Goal: Task Accomplishment & Management: Complete application form

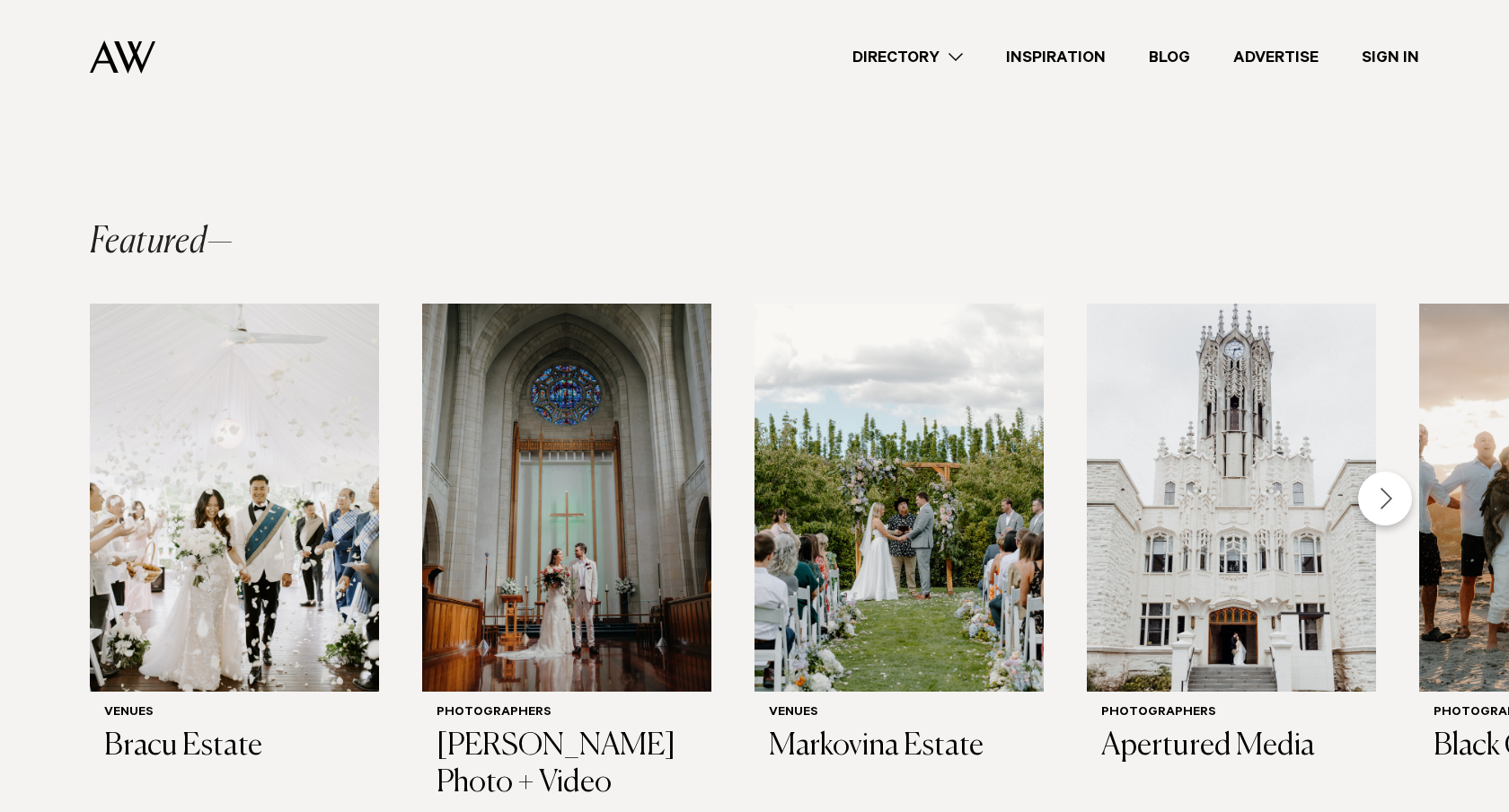
scroll to position [621, 0]
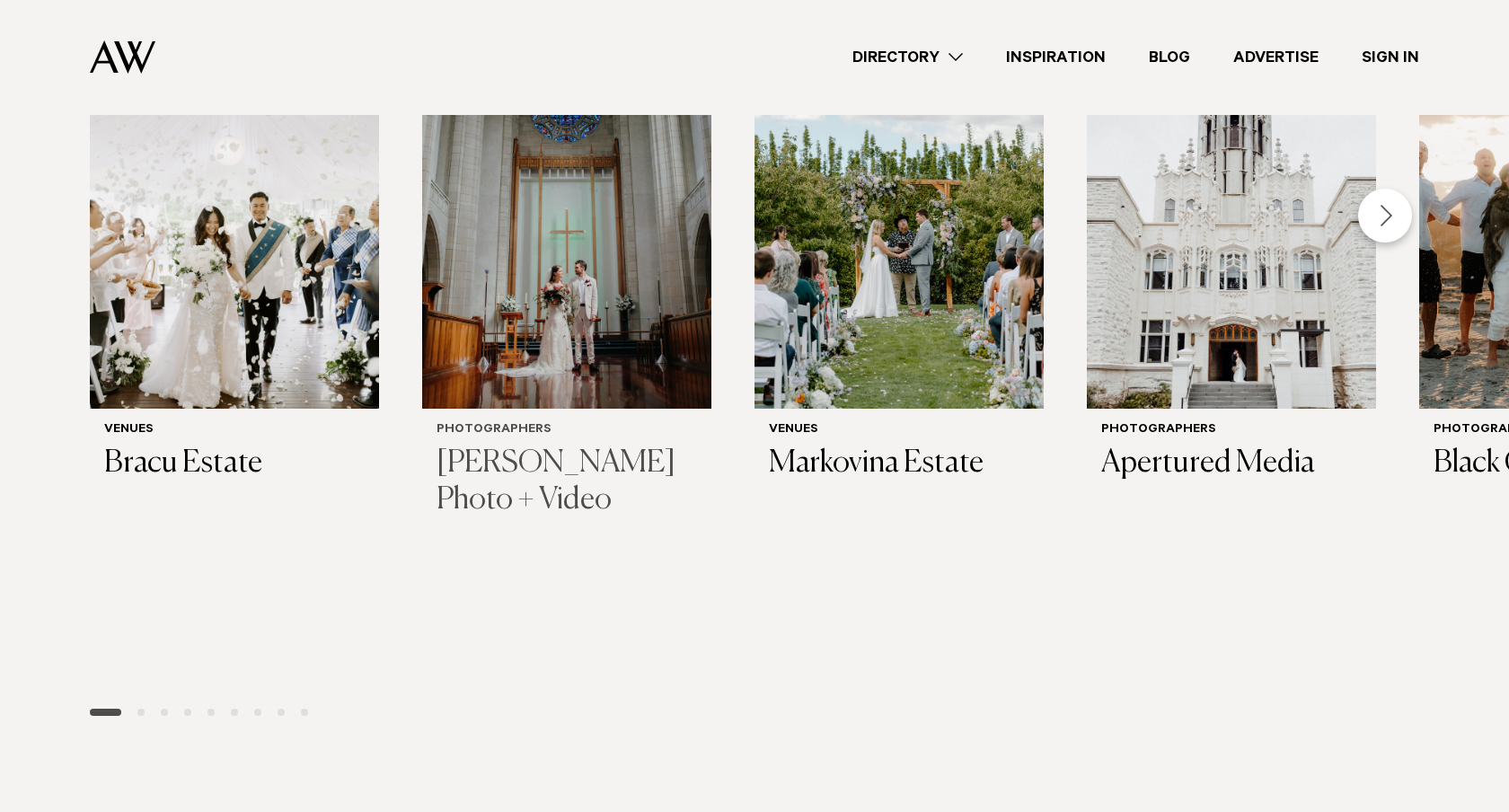
click at [436, 459] on div "Photographers Chris Turner Photo + Video" at bounding box center [566, 470] width 261 height 95
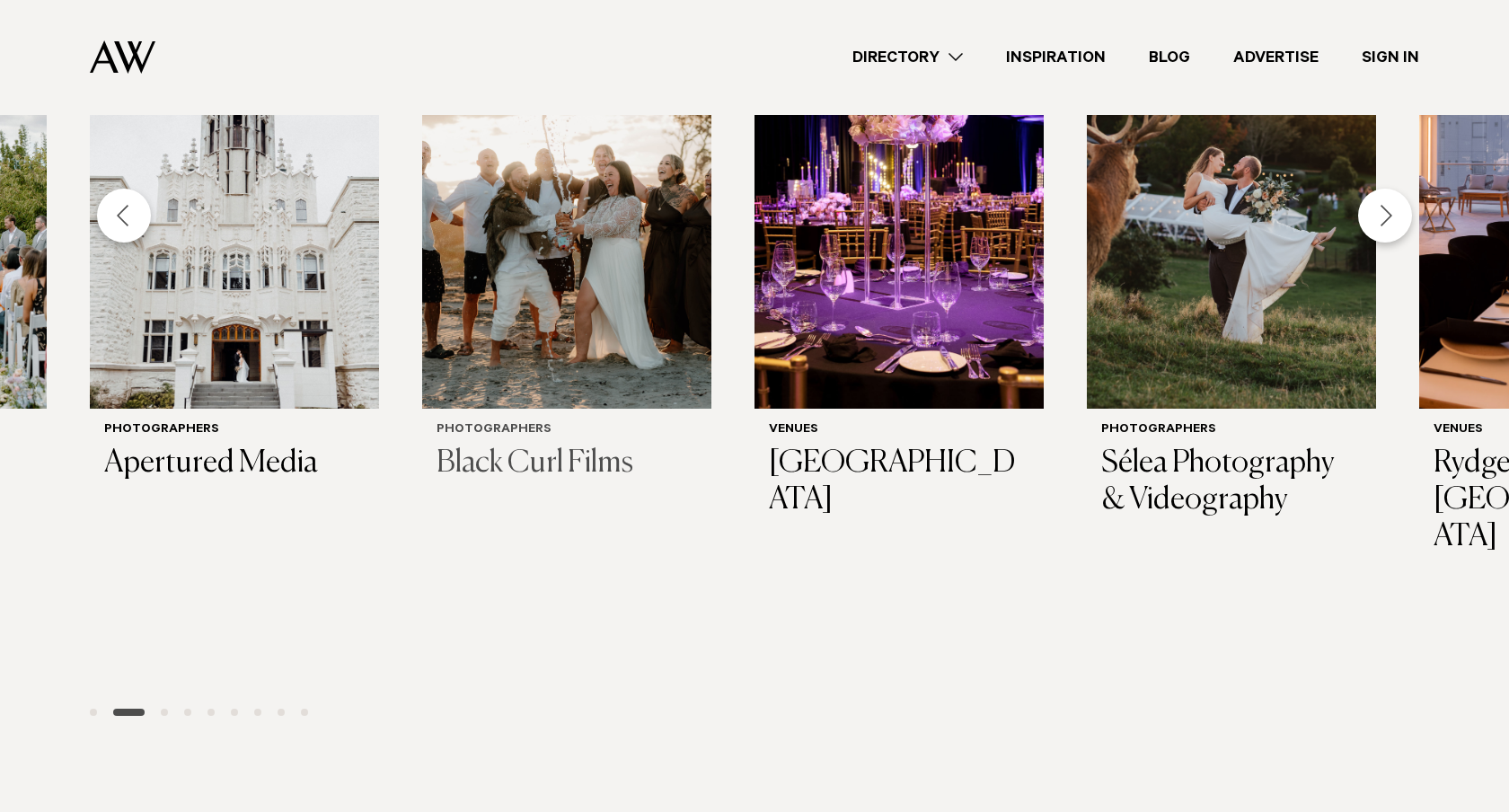
click at [423, 414] on div "Photographers Black Curl Films" at bounding box center [567, 453] width 289 height 88
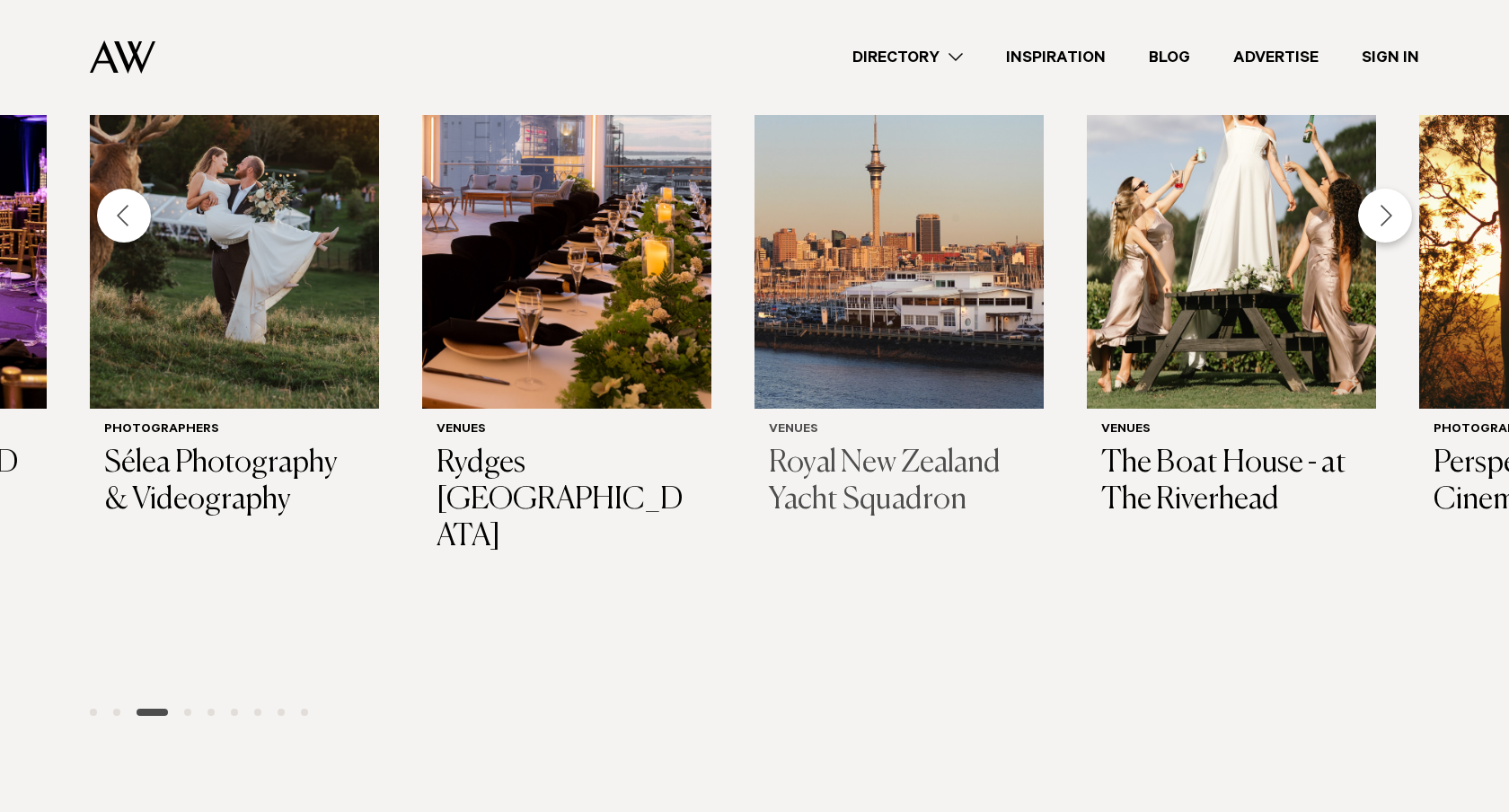
click at [755, 389] on img "9 / 28" at bounding box center [900, 214] width 289 height 388
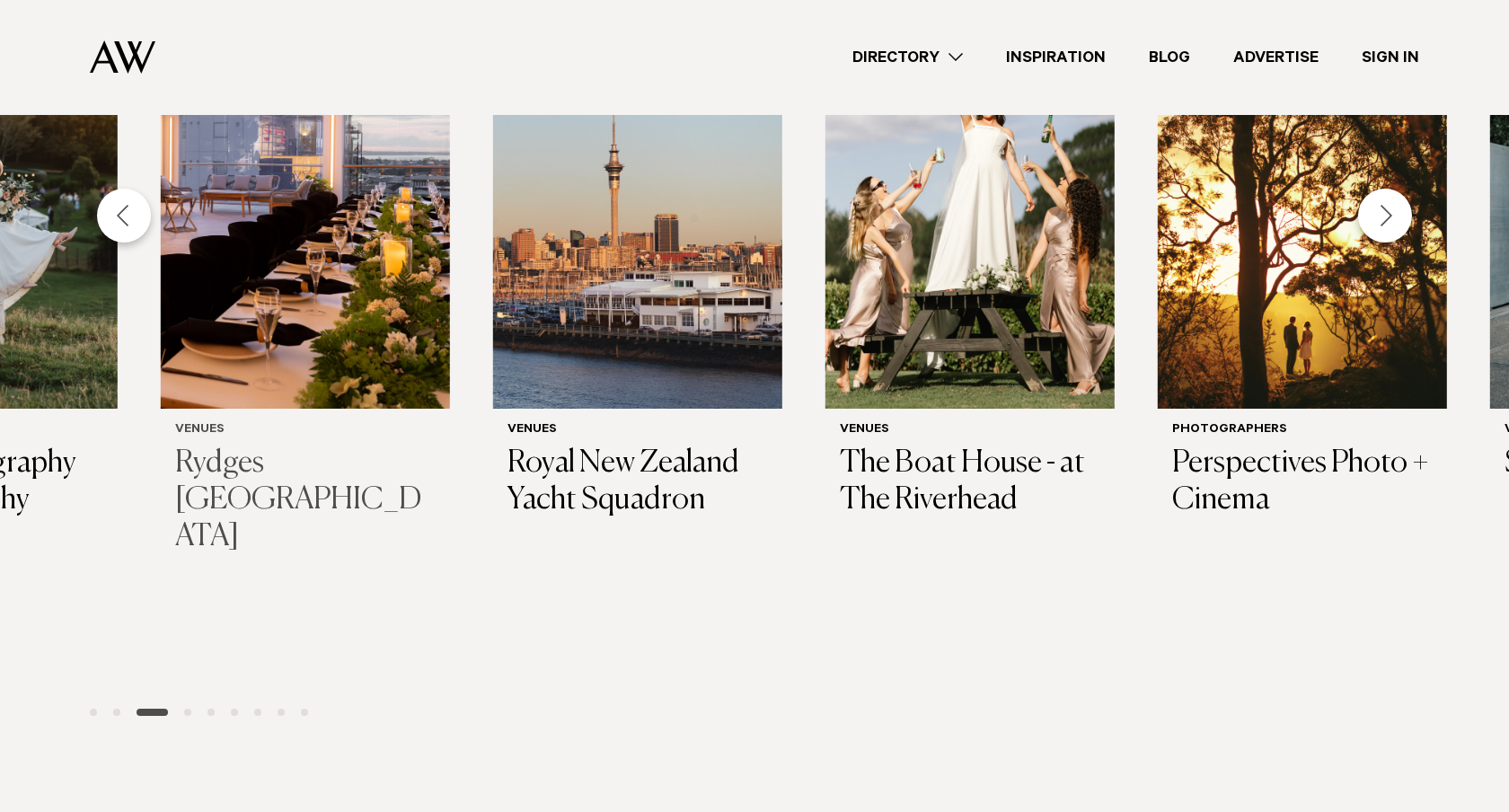
click at [172, 406] on div "Venues Bracu Estate Photographers Chris Turner Photo + Video Venues Markovina E…" at bounding box center [754, 376] width 1509 height 710
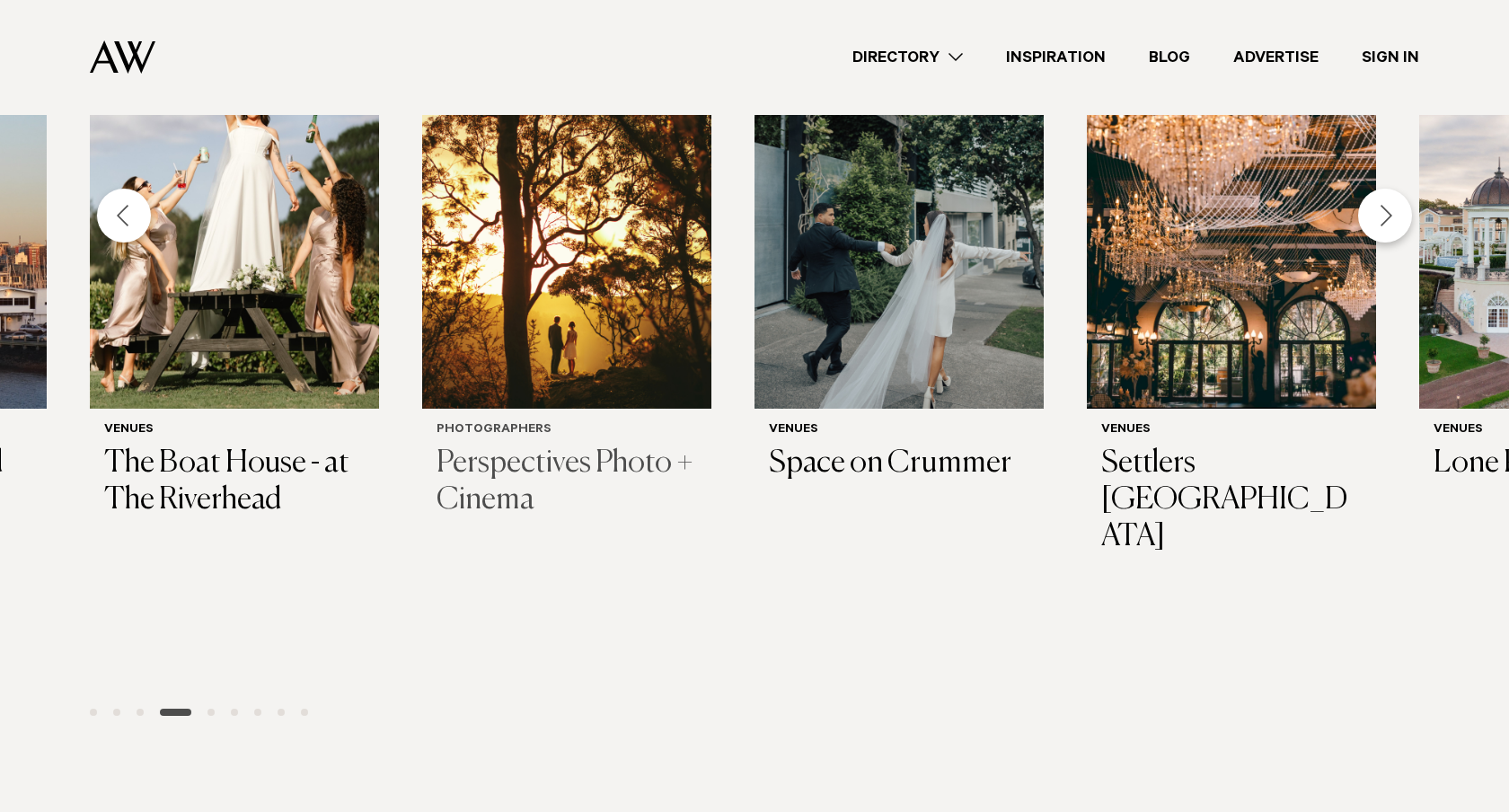
click at [755, 379] on img "12 / 28" at bounding box center [900, 214] width 289 height 388
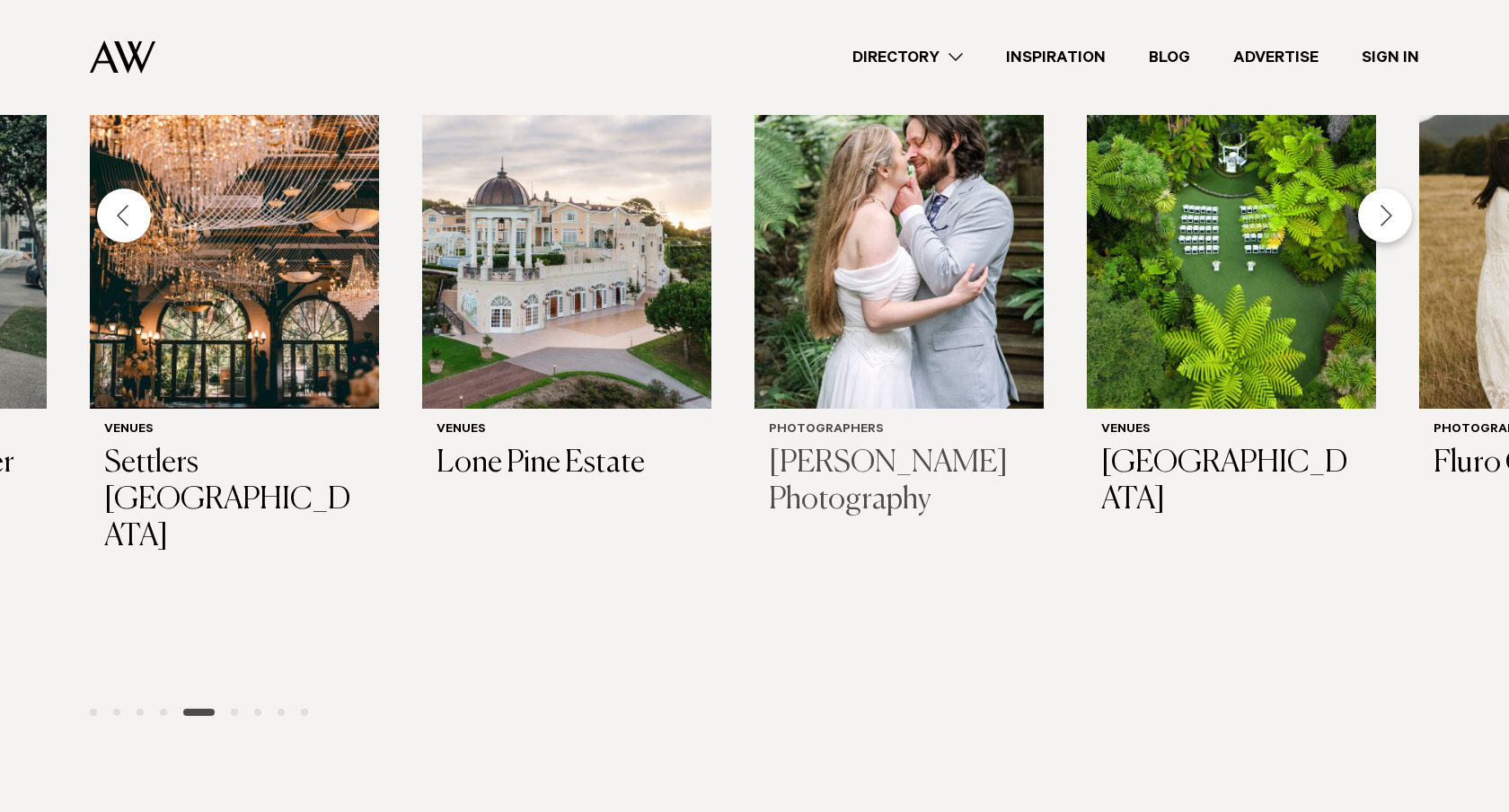
click at [755, 365] on img "15 / 28" at bounding box center [900, 214] width 289 height 388
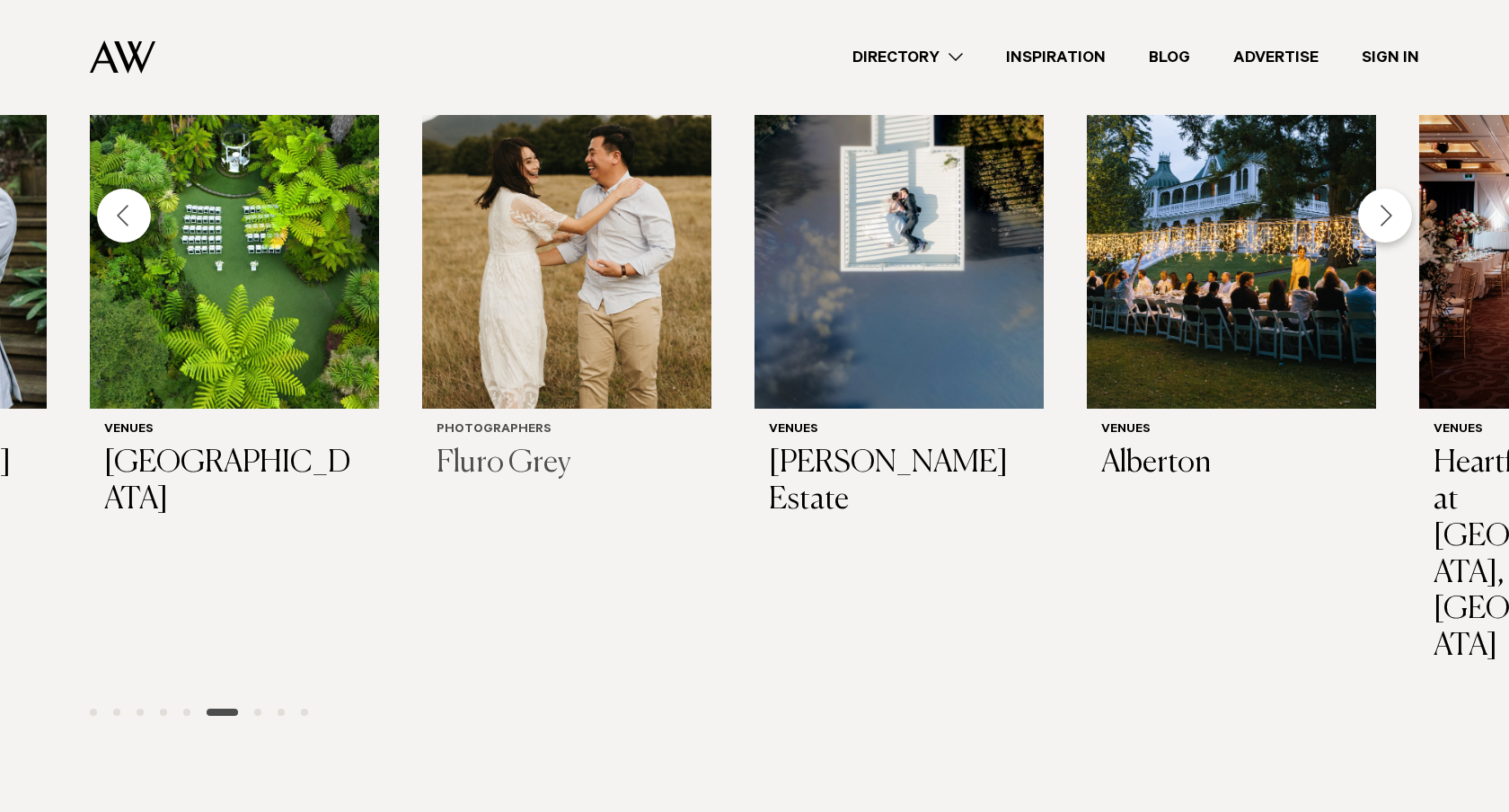
click at [423, 411] on div "Photographers Fluro Grey" at bounding box center [567, 453] width 289 height 88
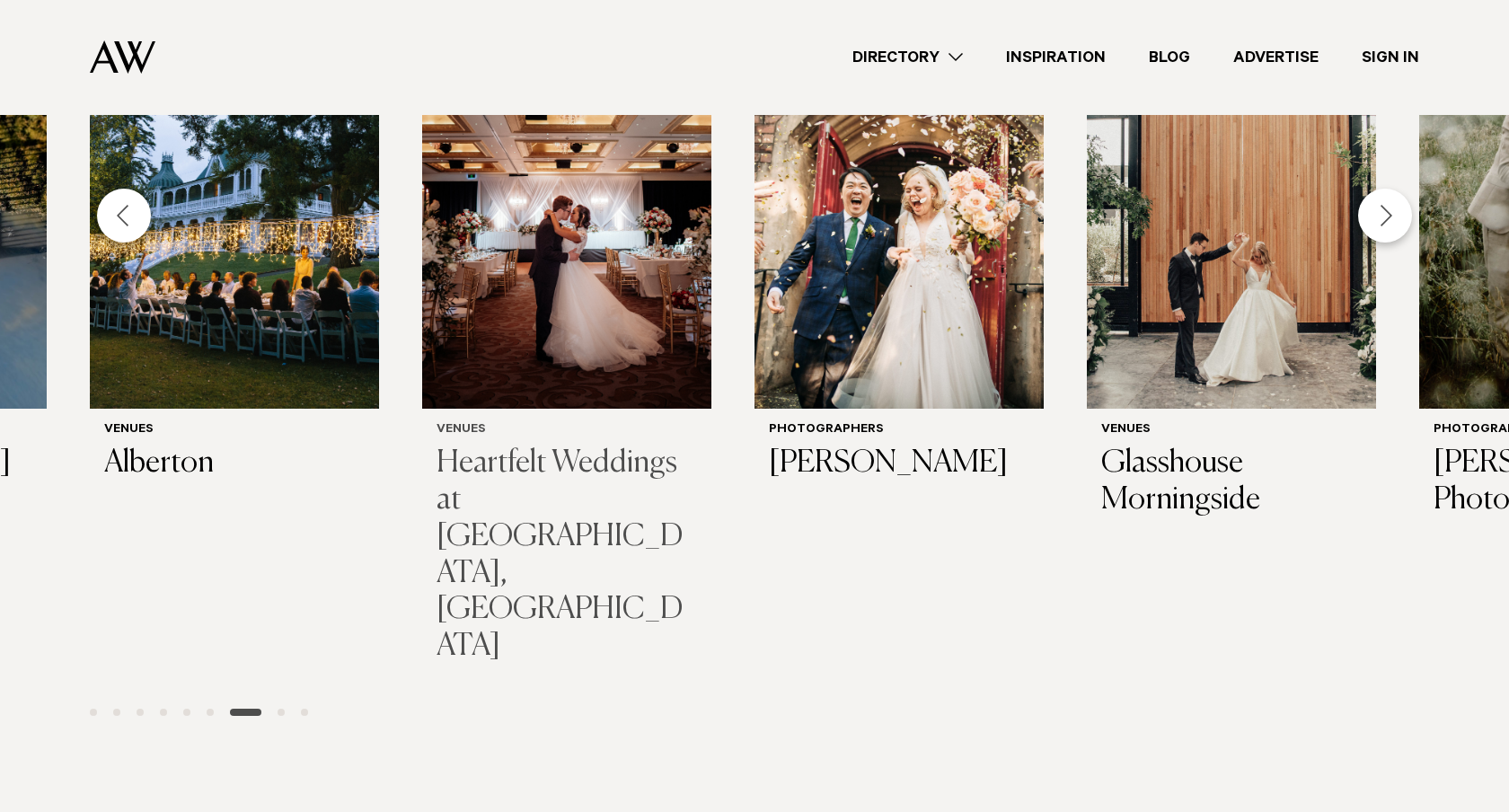
click at [423, 371] on img "20 / 28" at bounding box center [567, 214] width 289 height 388
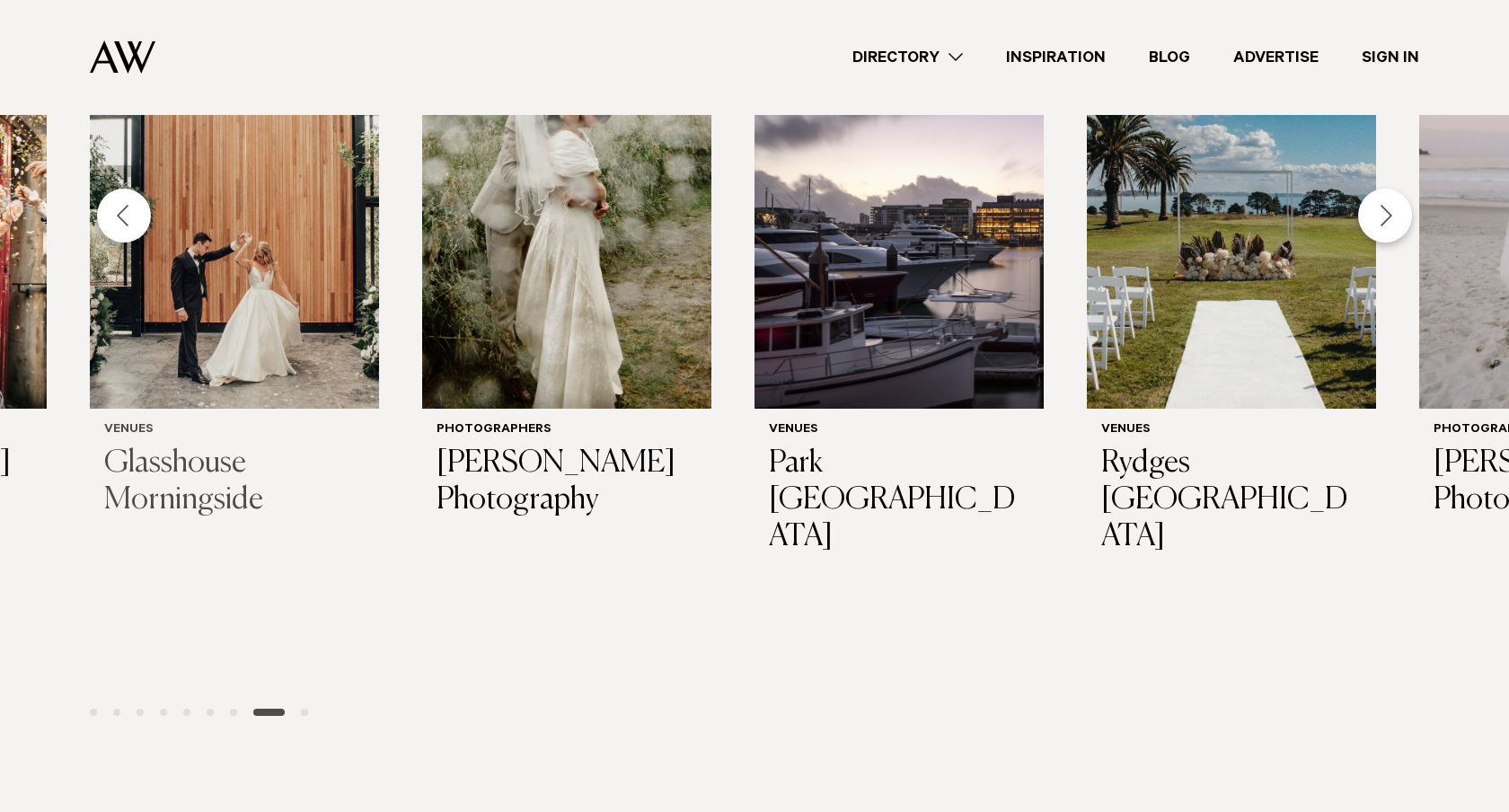
click at [379, 361] on img "22 / 28" at bounding box center [234, 214] width 289 height 388
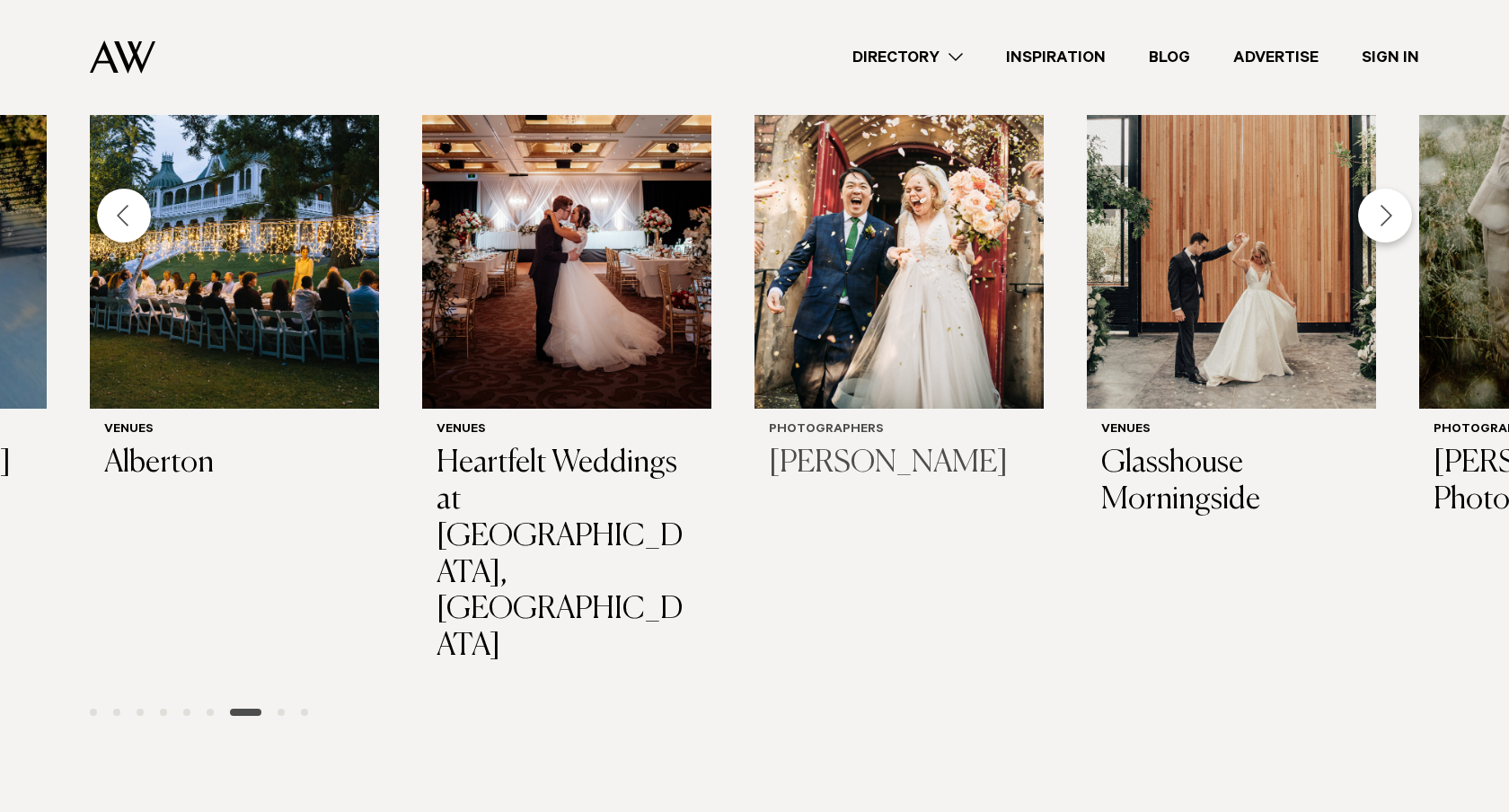
click at [923, 295] on img "21 / 28" at bounding box center [900, 214] width 289 height 388
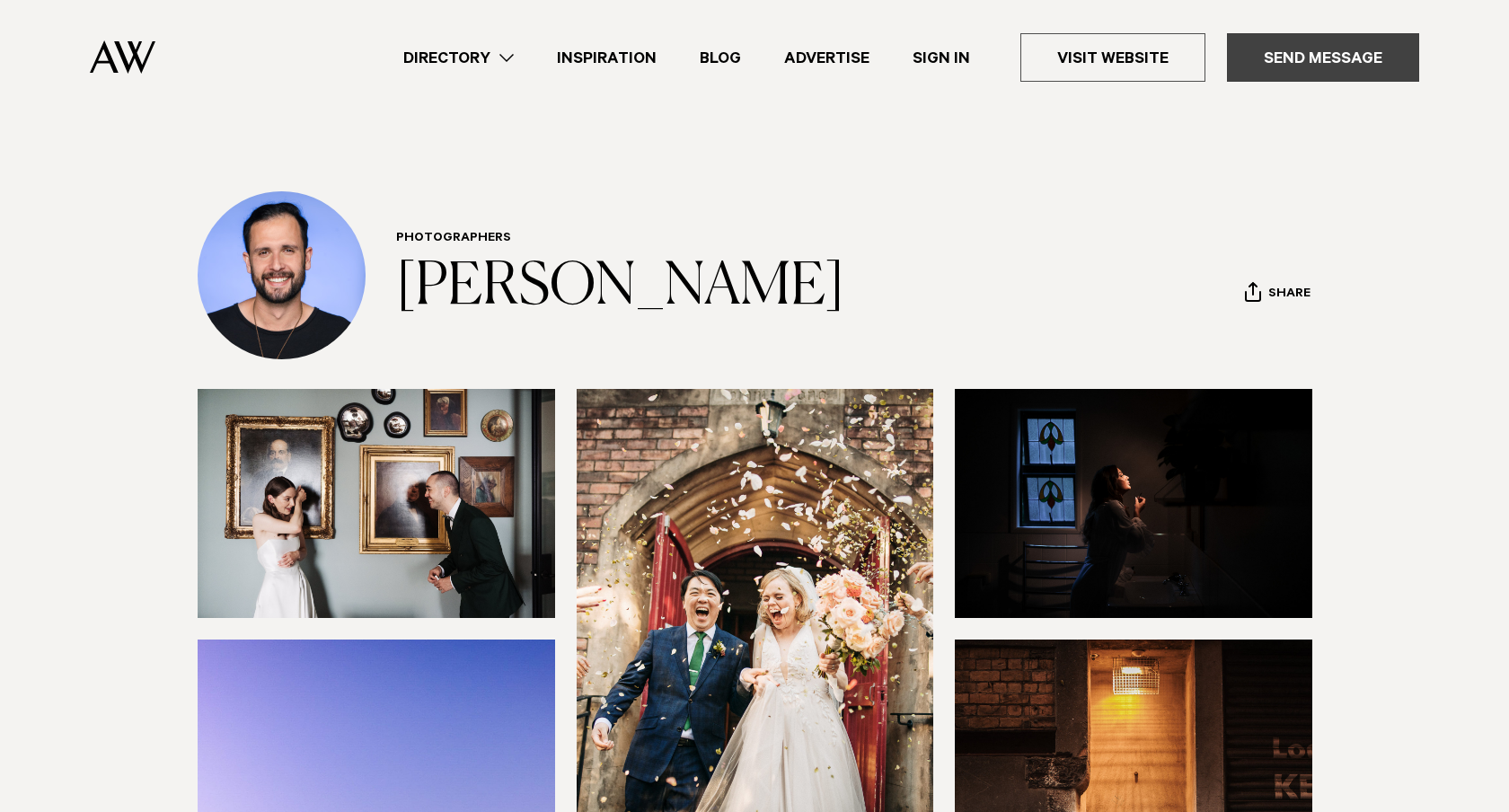
click at [1360, 46] on link "Send Message" at bounding box center [1323, 57] width 193 height 48
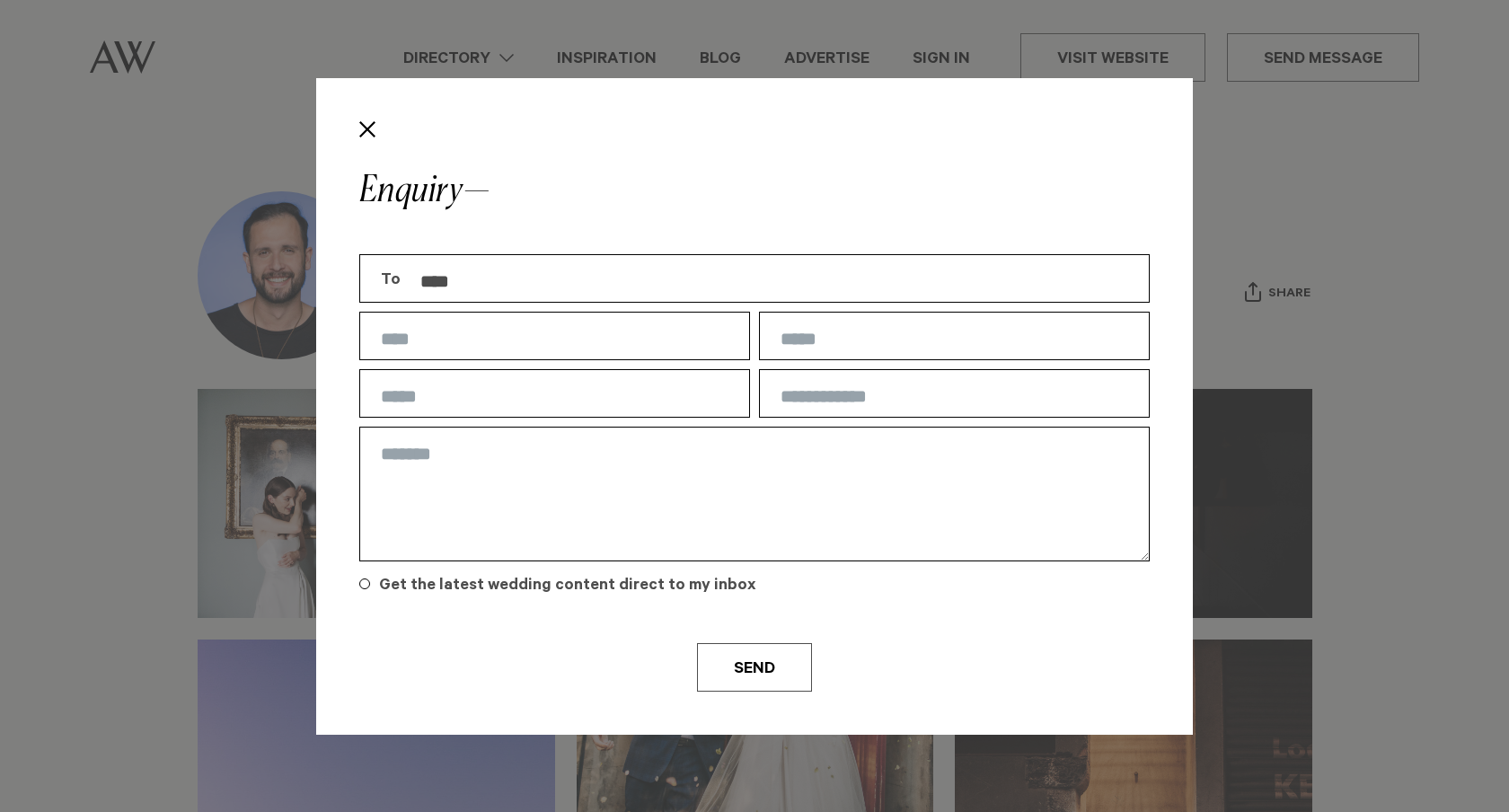
click at [495, 332] on input "text" at bounding box center [555, 335] width 391 height 48
type input "****"
type input "**********"
click at [837, 392] on input "text" at bounding box center [955, 393] width 391 height 48
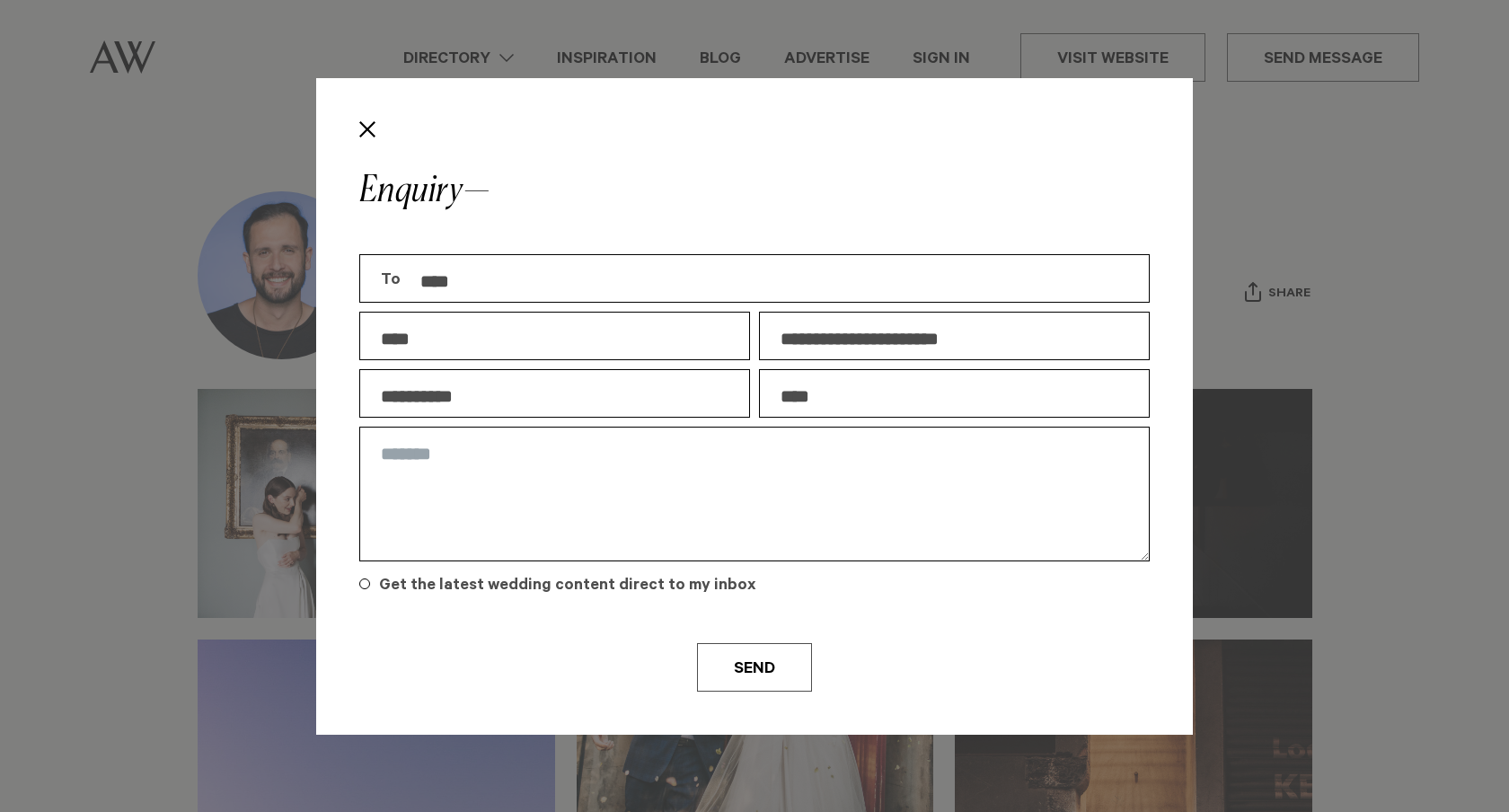
type input "****"
type textarea "*"
type textarea "**********"
click at [777, 653] on button "Send" at bounding box center [754, 667] width 115 height 48
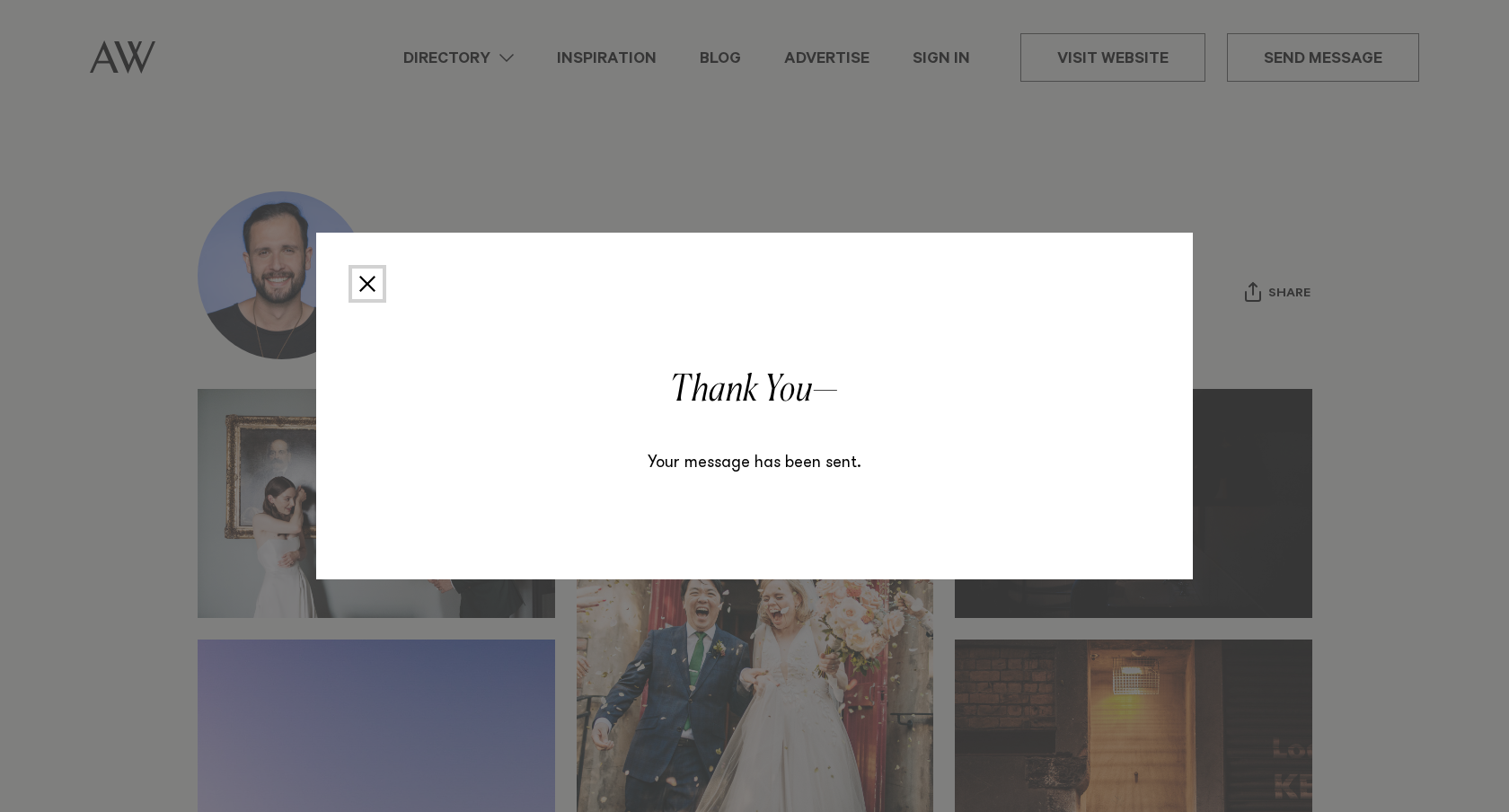
click at [375, 281] on button "Close" at bounding box center [367, 283] width 30 height 30
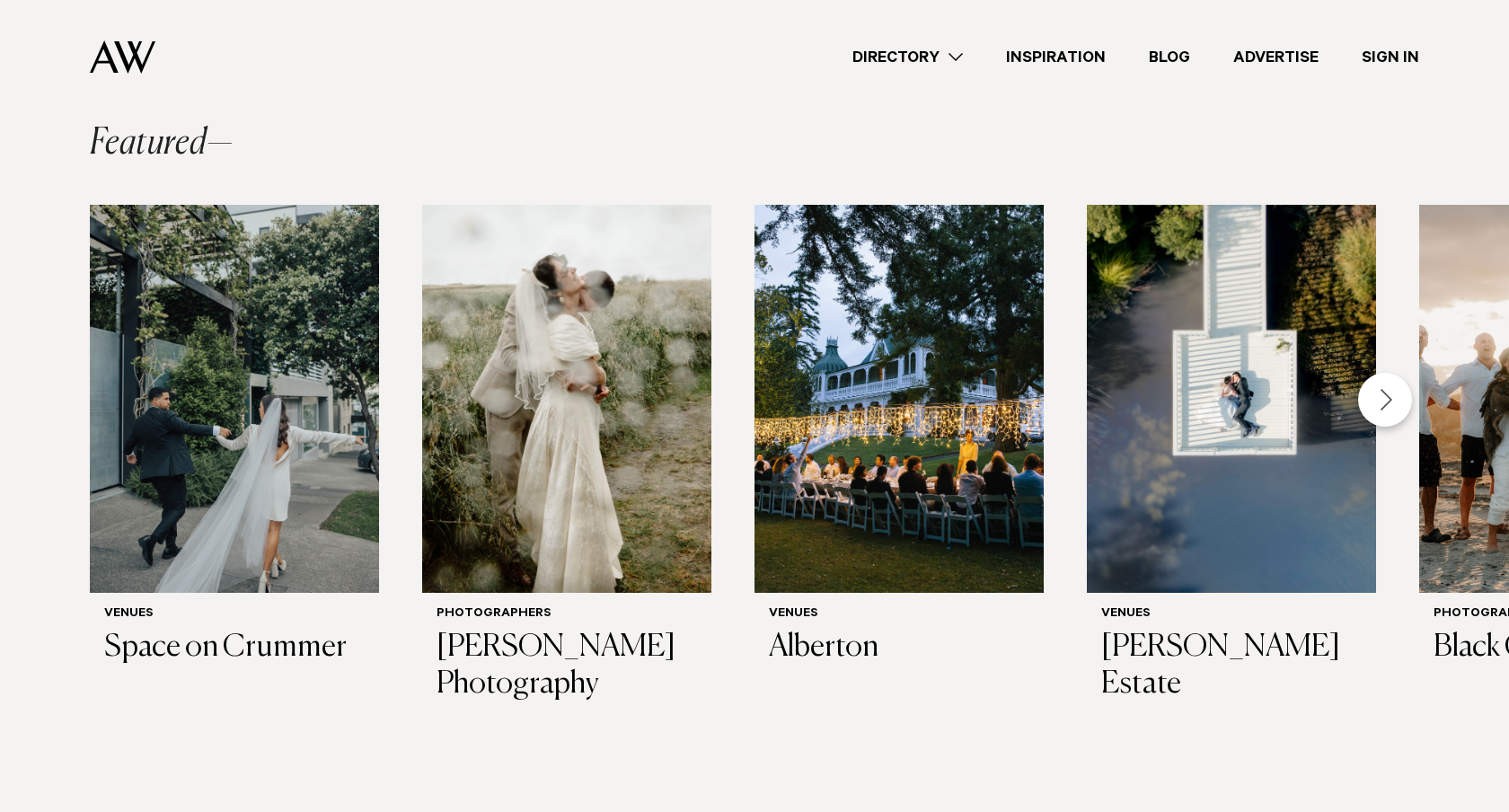
scroll to position [438, 0]
click at [297, 444] on img "1 / 28" at bounding box center [234, 397] width 289 height 388
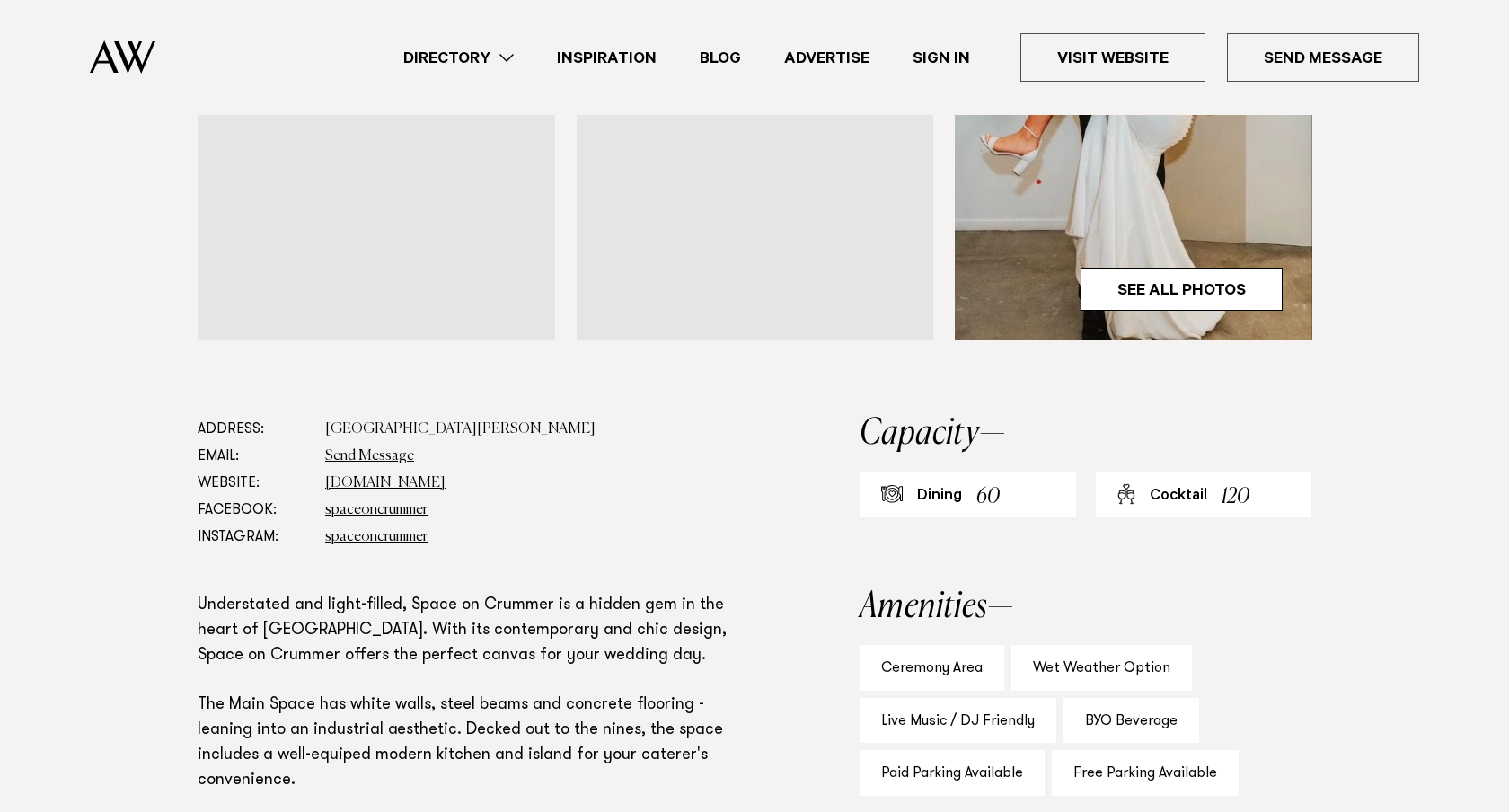
scroll to position [875, 0]
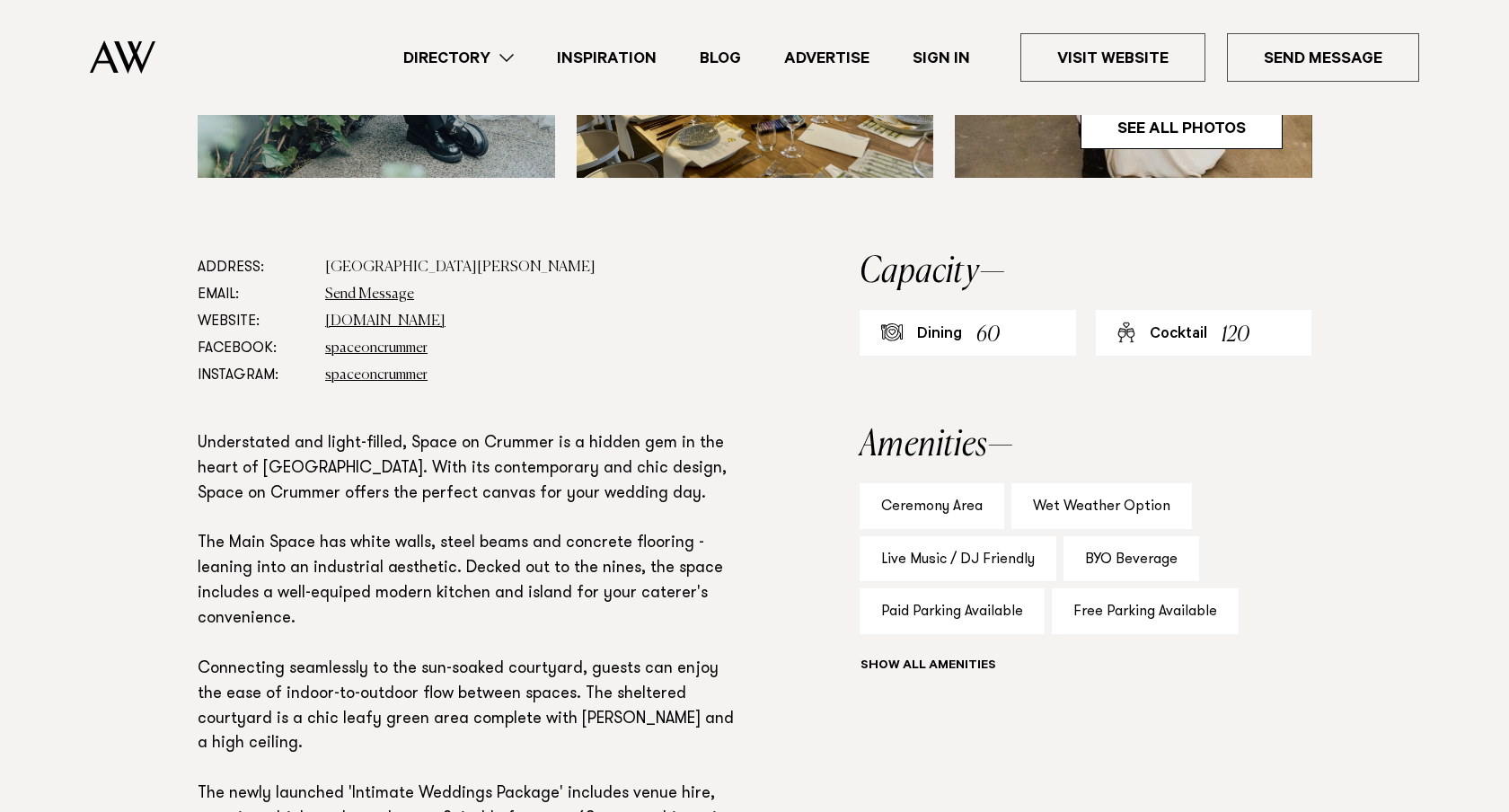
click at [135, 66] on img at bounding box center [122, 57] width 66 height 33
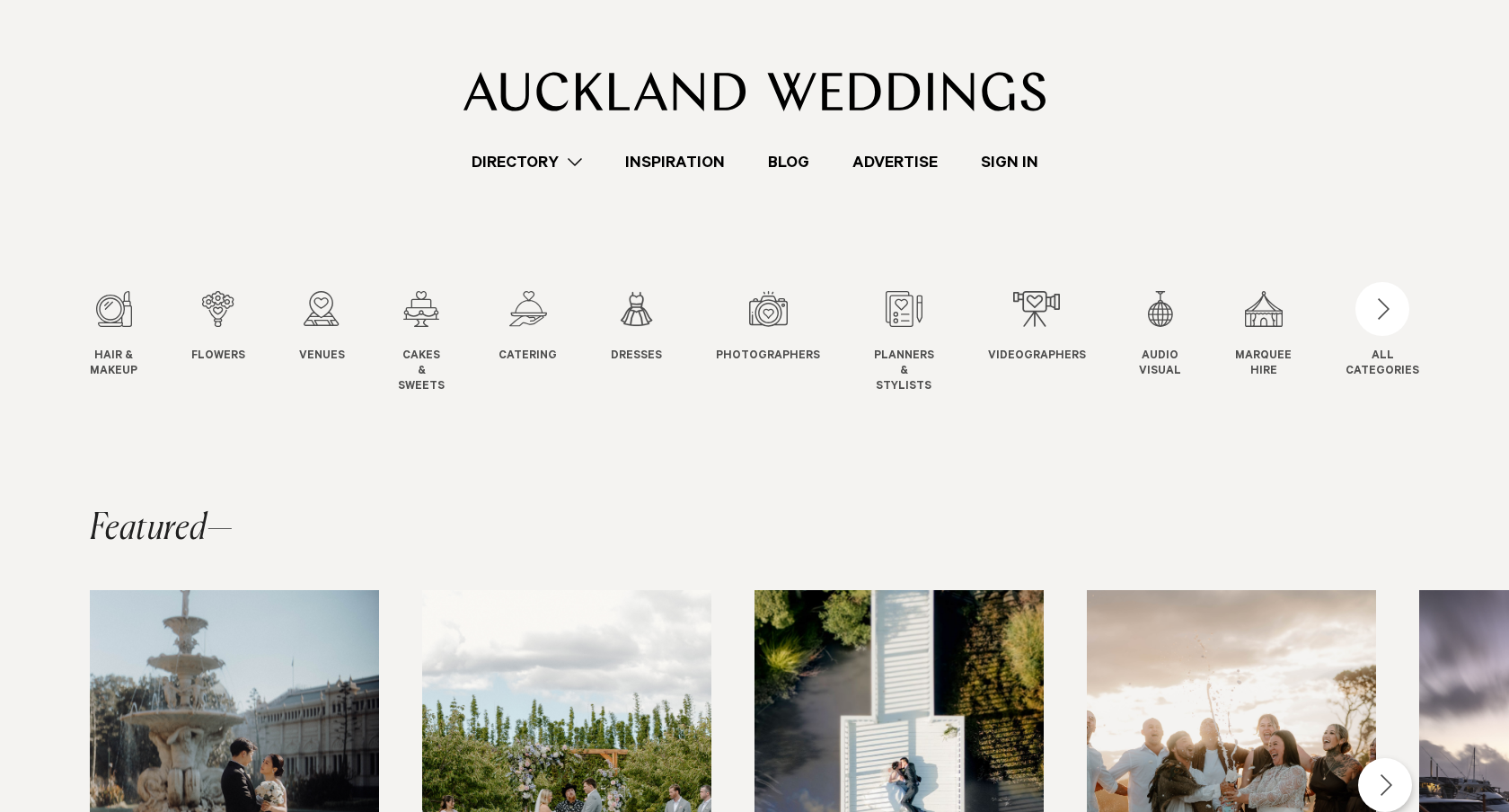
click at [565, 166] on link "Directory" at bounding box center [527, 162] width 153 height 25
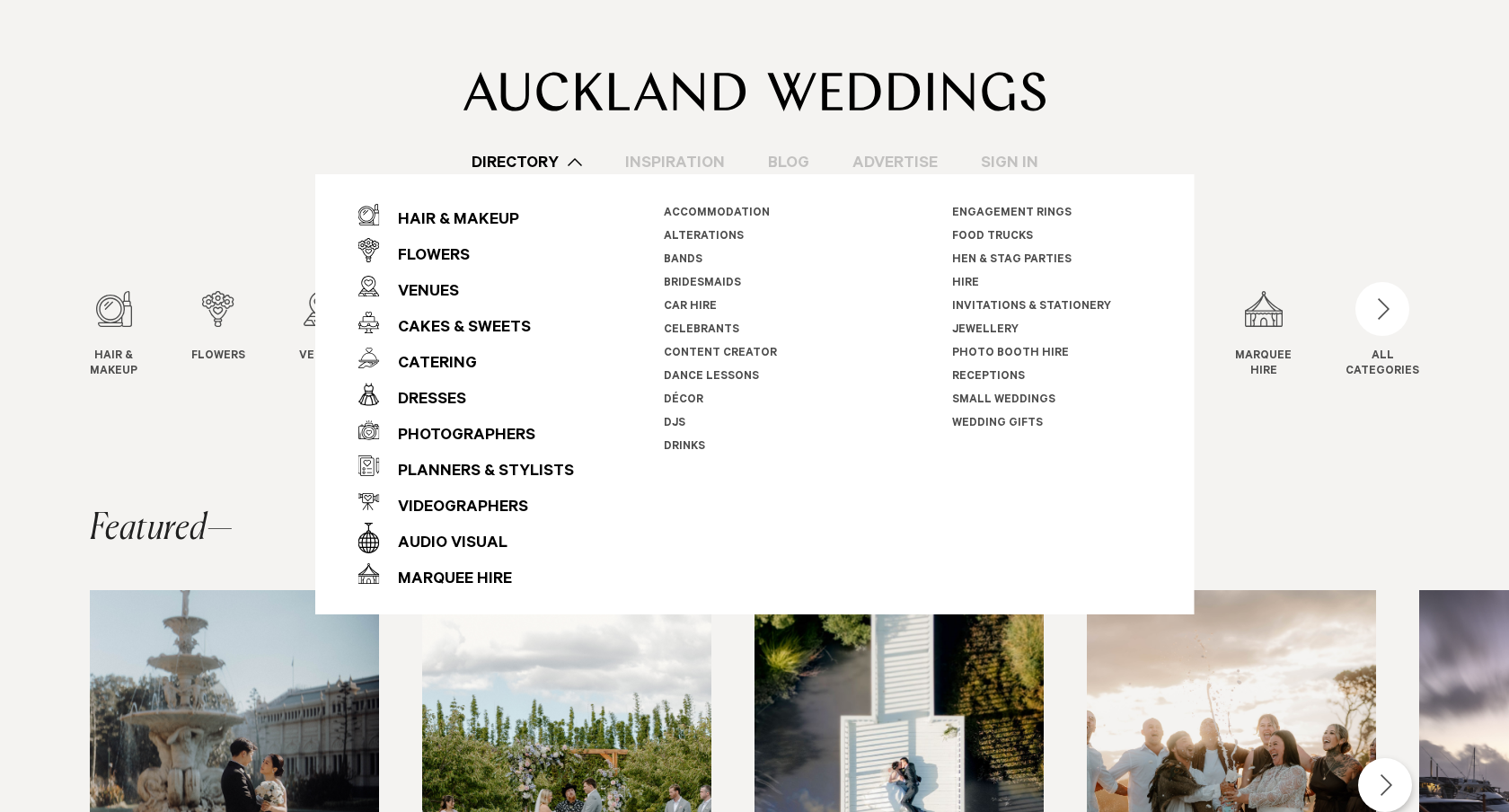
click at [683, 256] on link "Bands" at bounding box center [682, 261] width 38 height 13
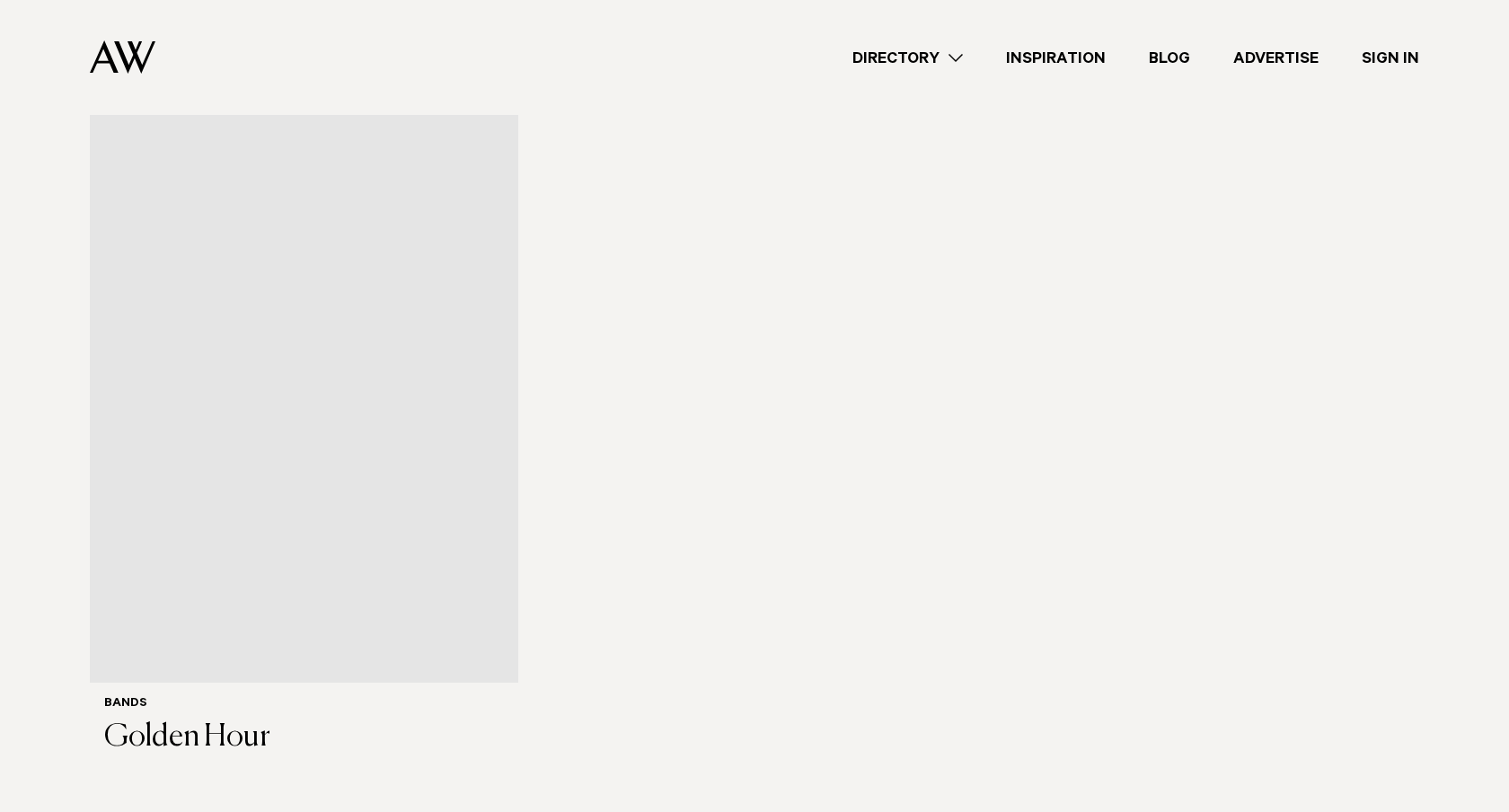
scroll to position [7802, 0]
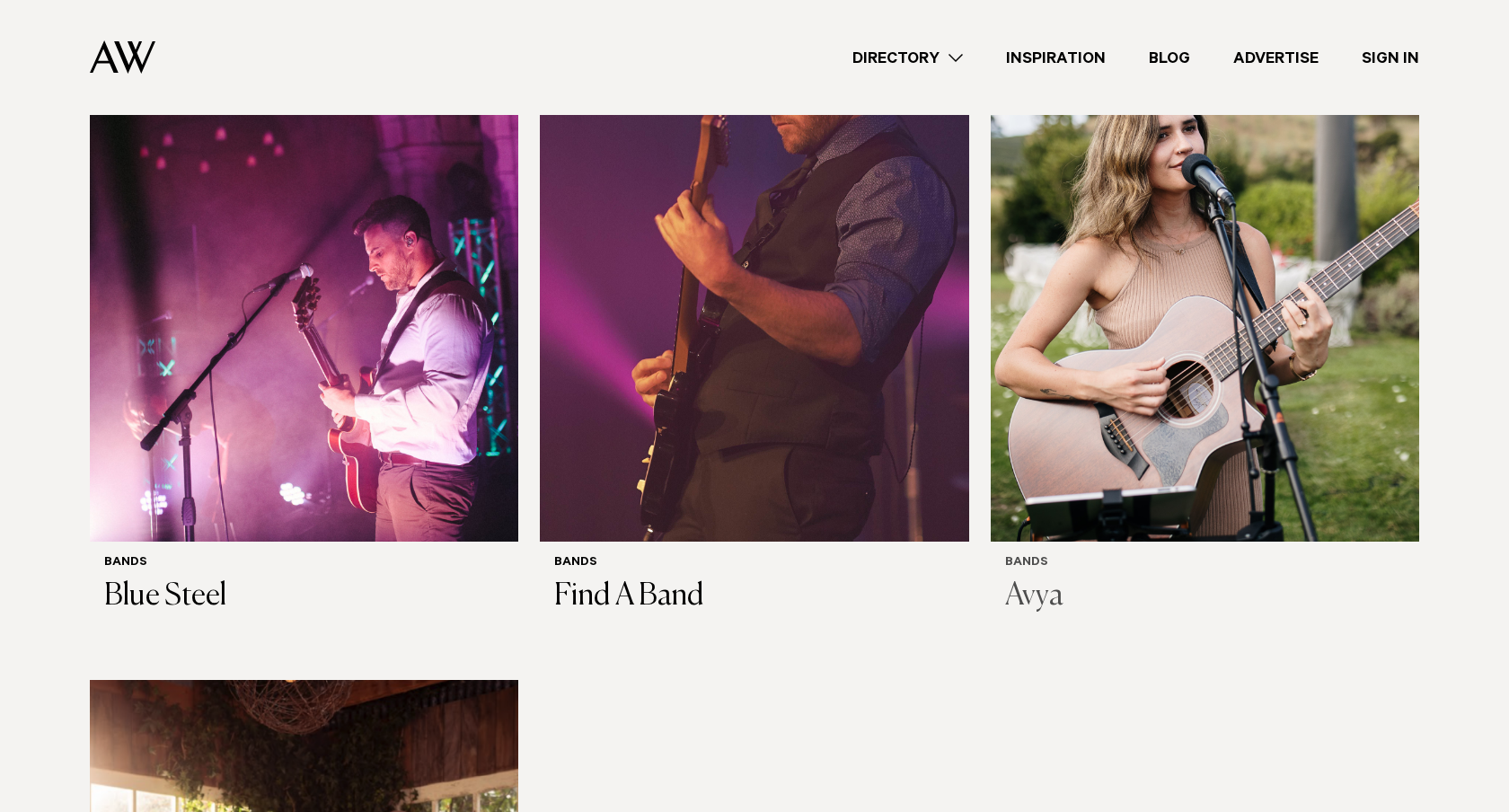
click at [1086, 262] on img at bounding box center [1205, 254] width 429 height 575
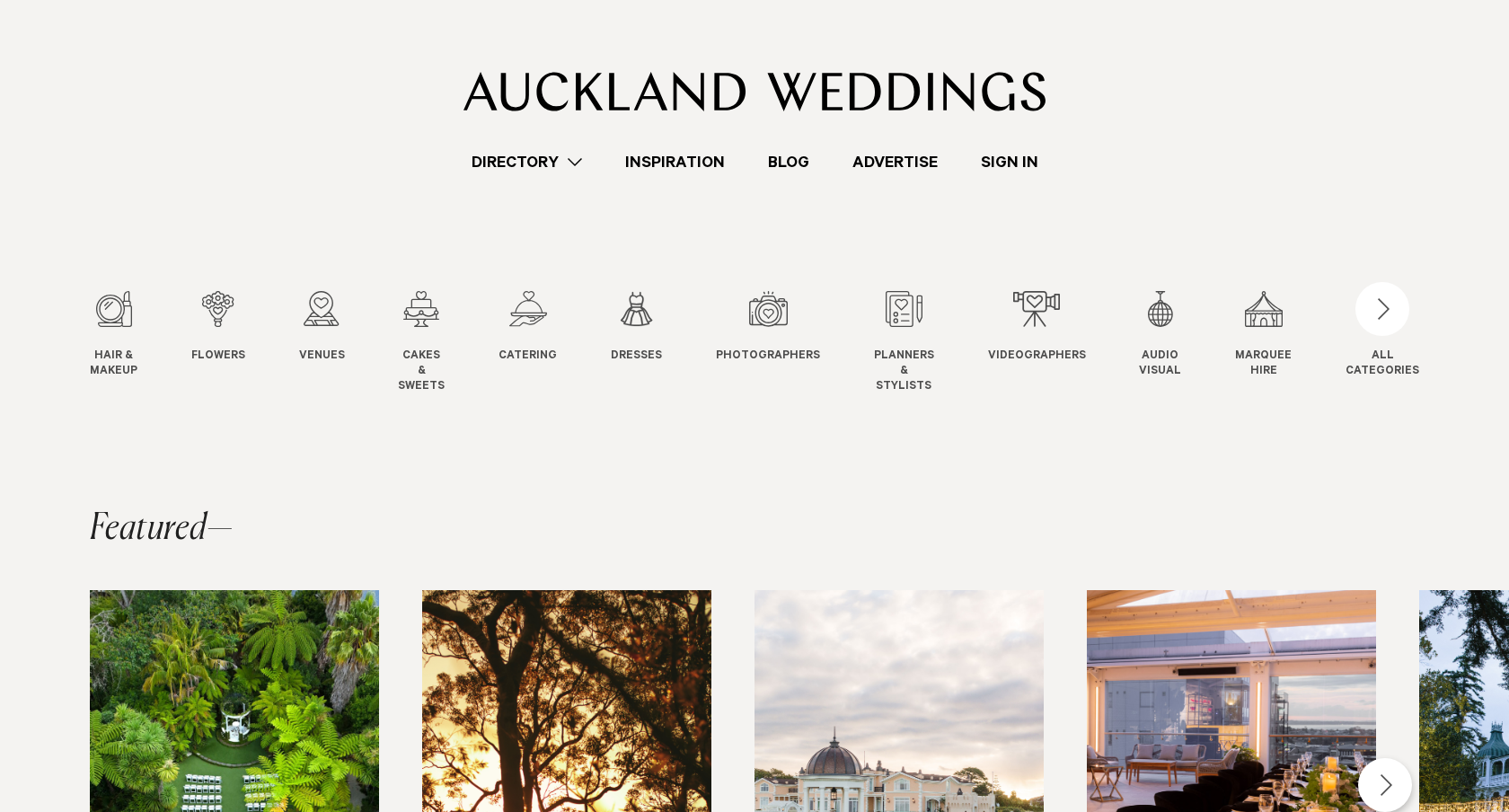
click at [651, 156] on link "Inspiration" at bounding box center [674, 162] width 143 height 25
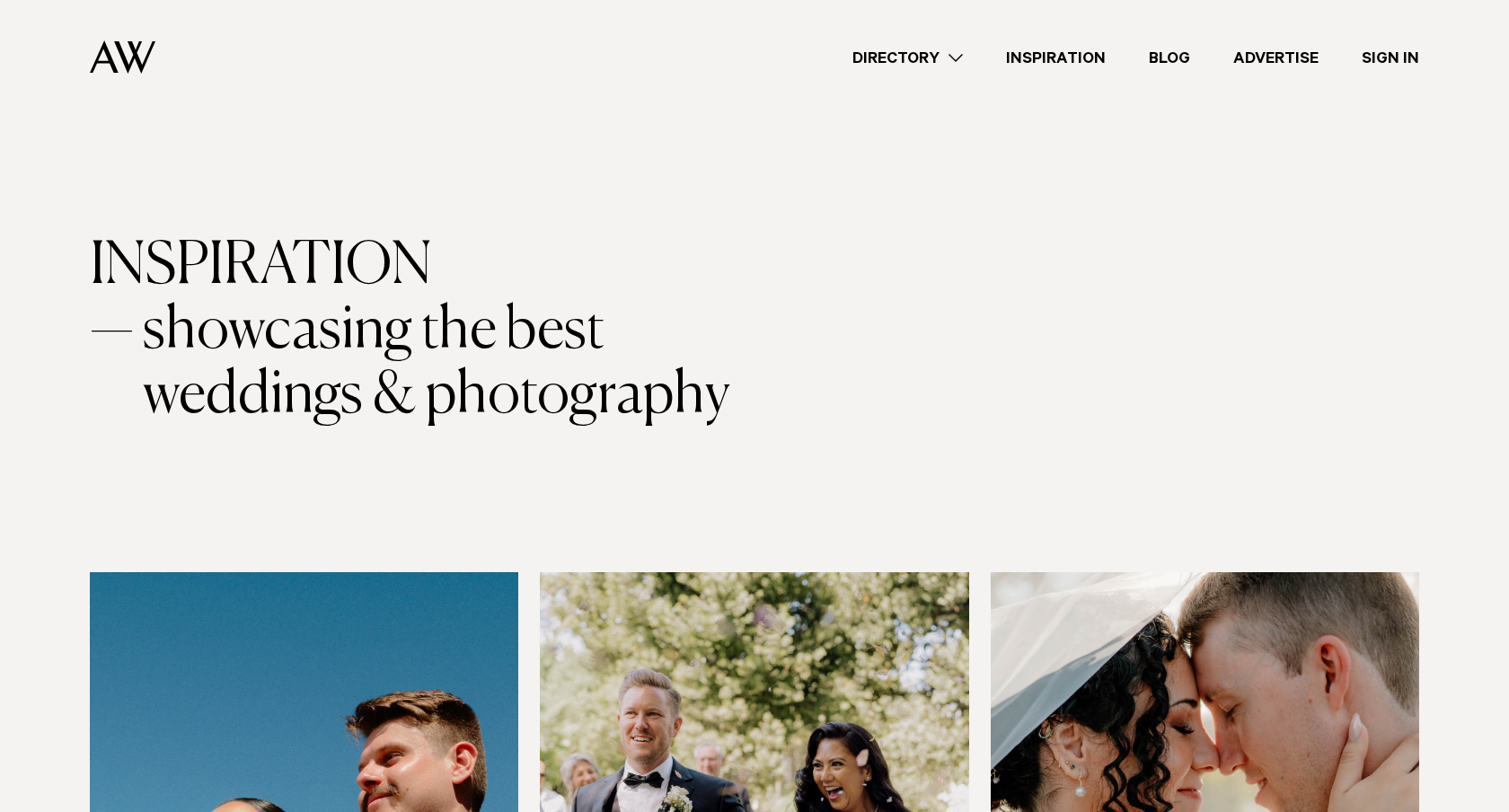
click at [884, 53] on link "Directory" at bounding box center [907, 58] width 153 height 25
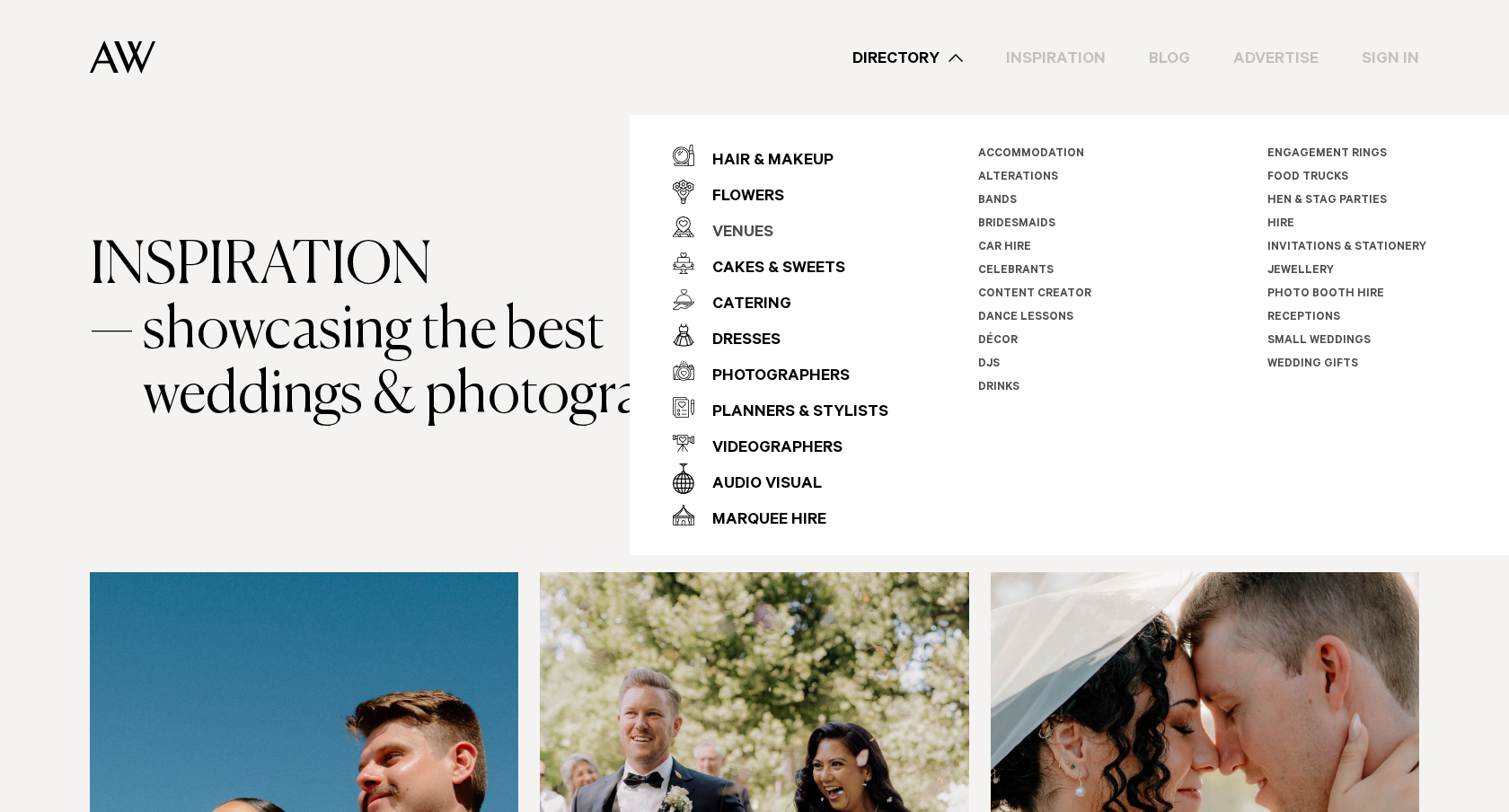
click at [732, 222] on div "Venues" at bounding box center [733, 233] width 79 height 36
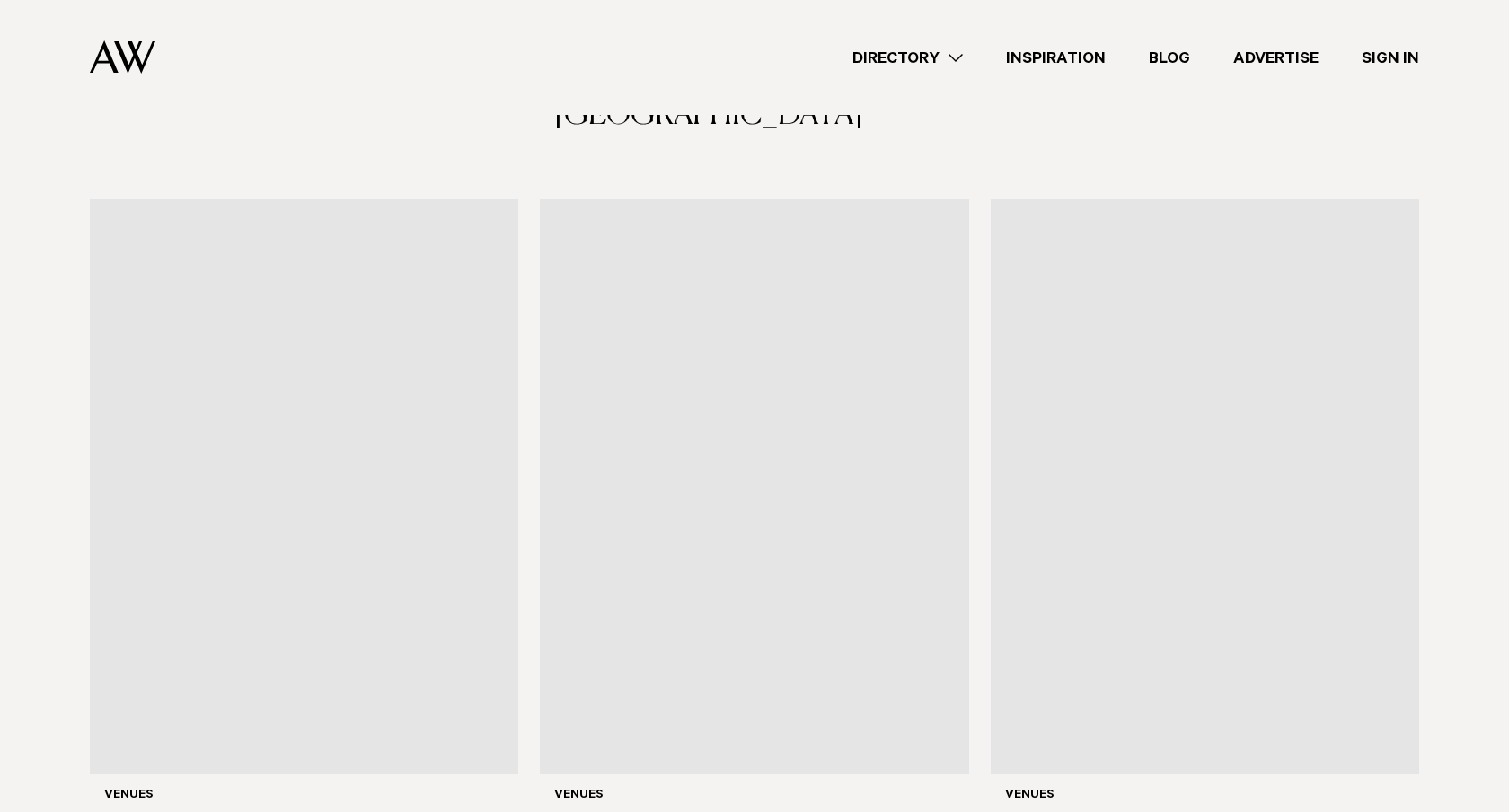
scroll to position [5264, 0]
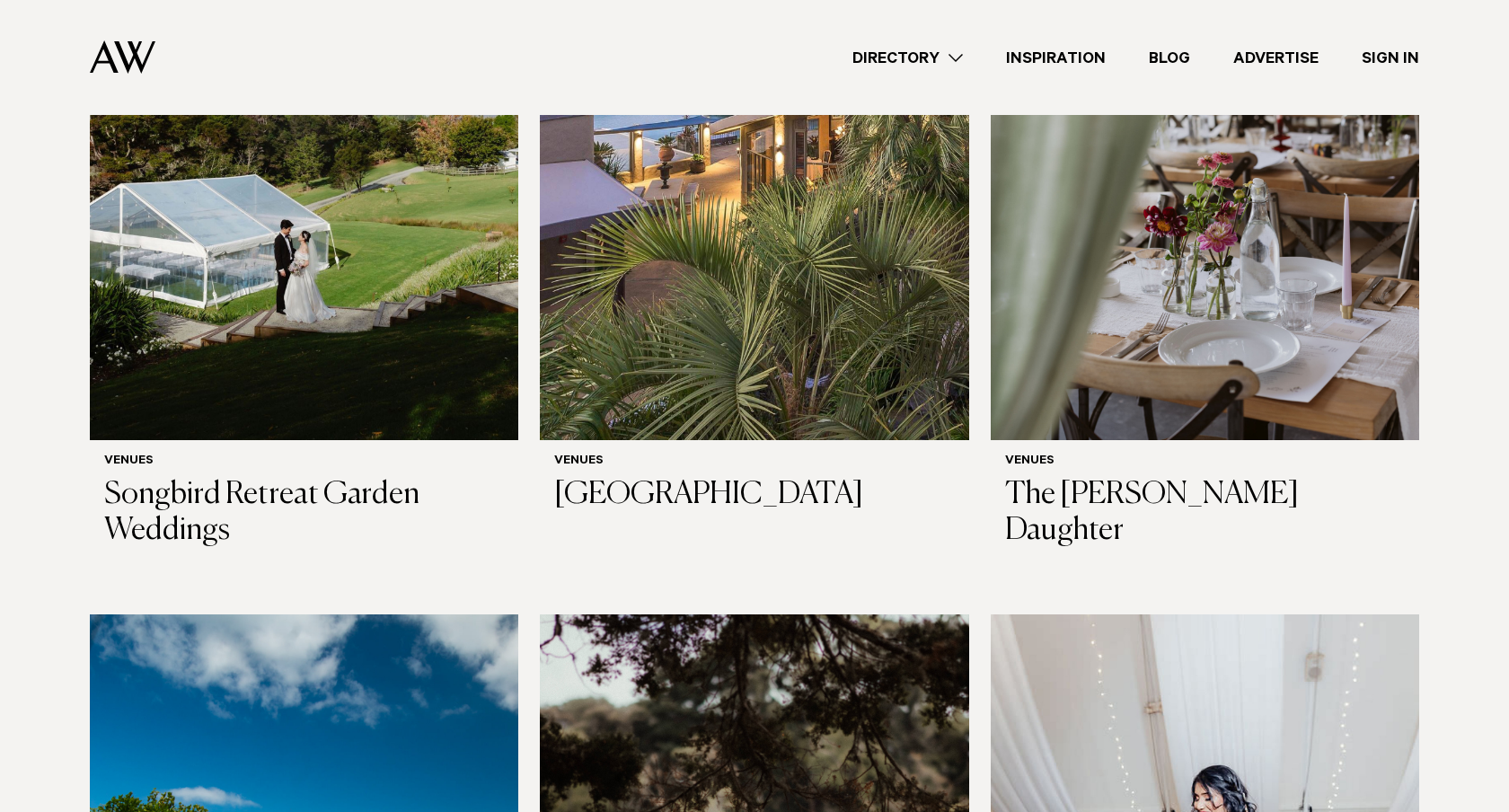
click at [145, 58] on img at bounding box center [122, 57] width 66 height 33
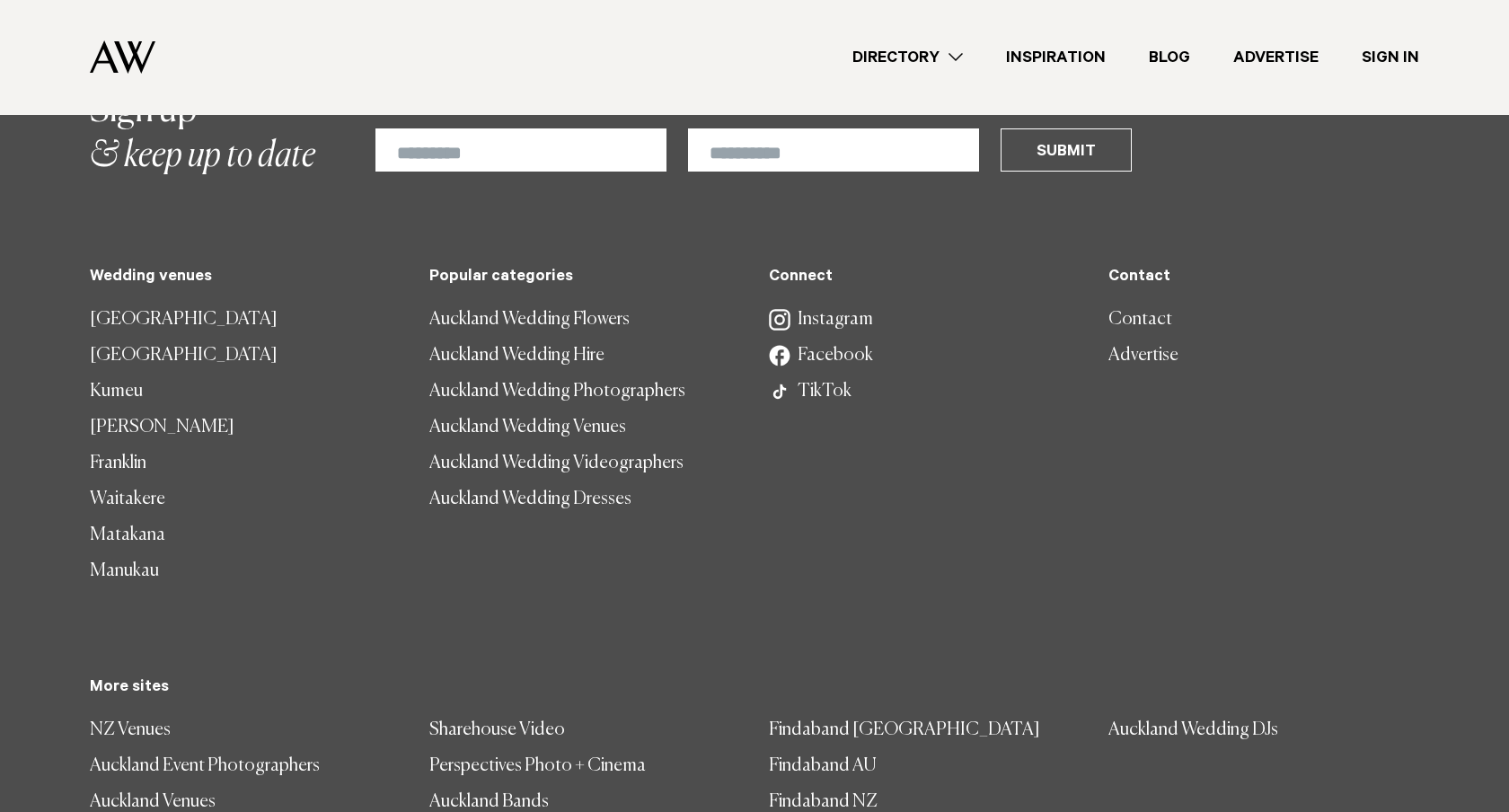
scroll to position [5333, 0]
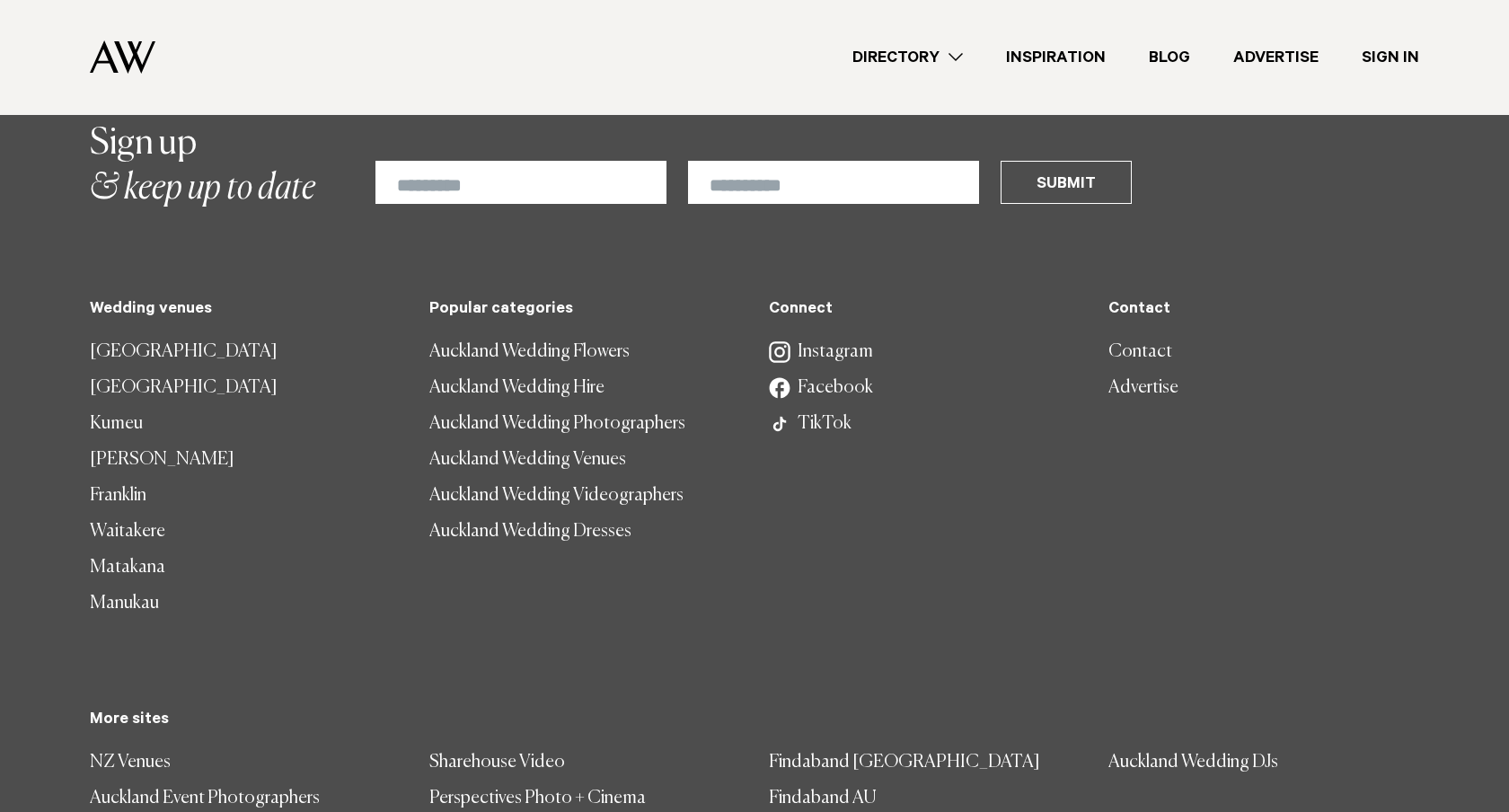
click at [160, 371] on link "[GEOGRAPHIC_DATA]" at bounding box center [245, 388] width 311 height 36
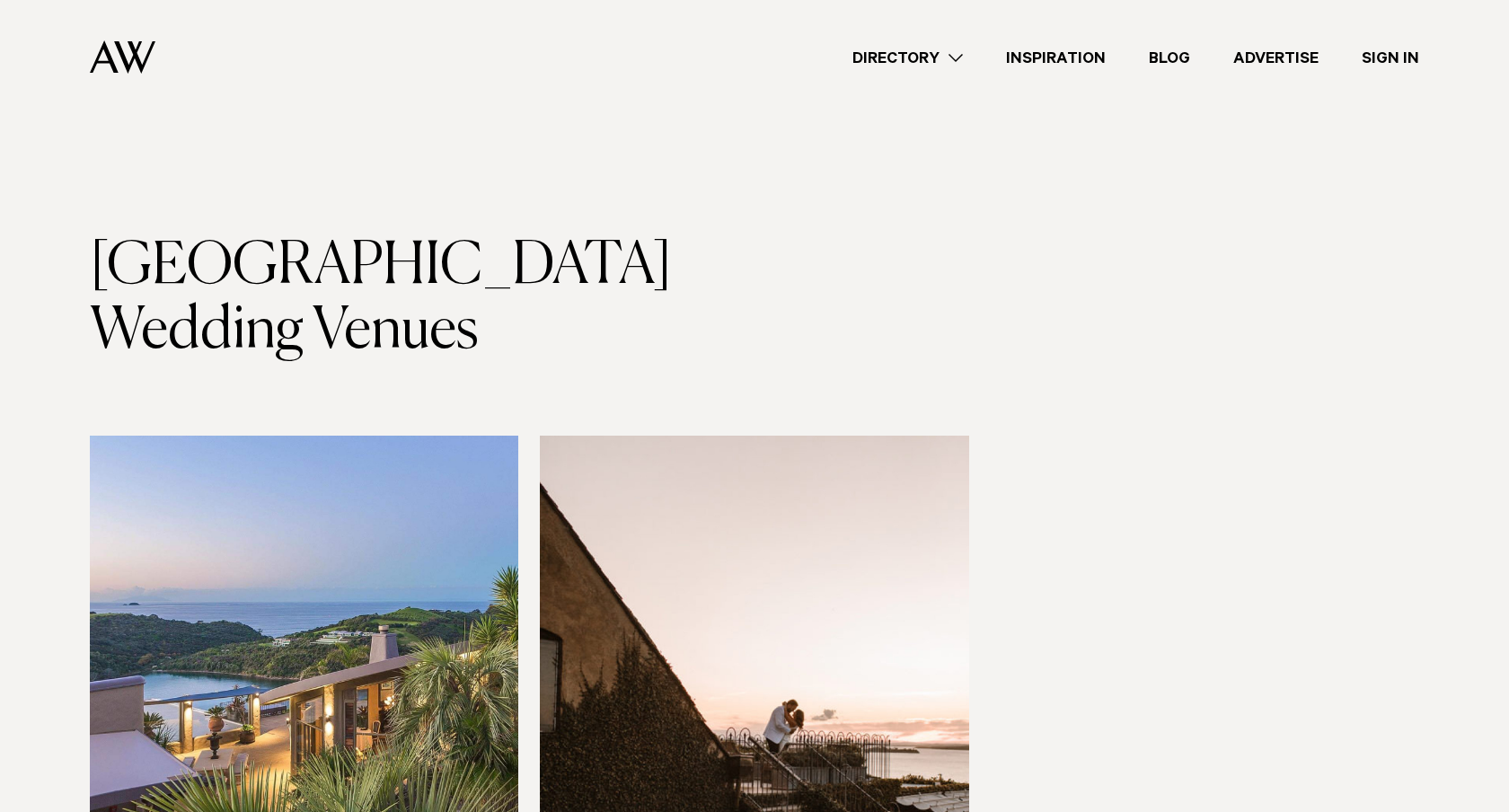
click at [1296, 64] on link "Advertise" at bounding box center [1276, 58] width 129 height 25
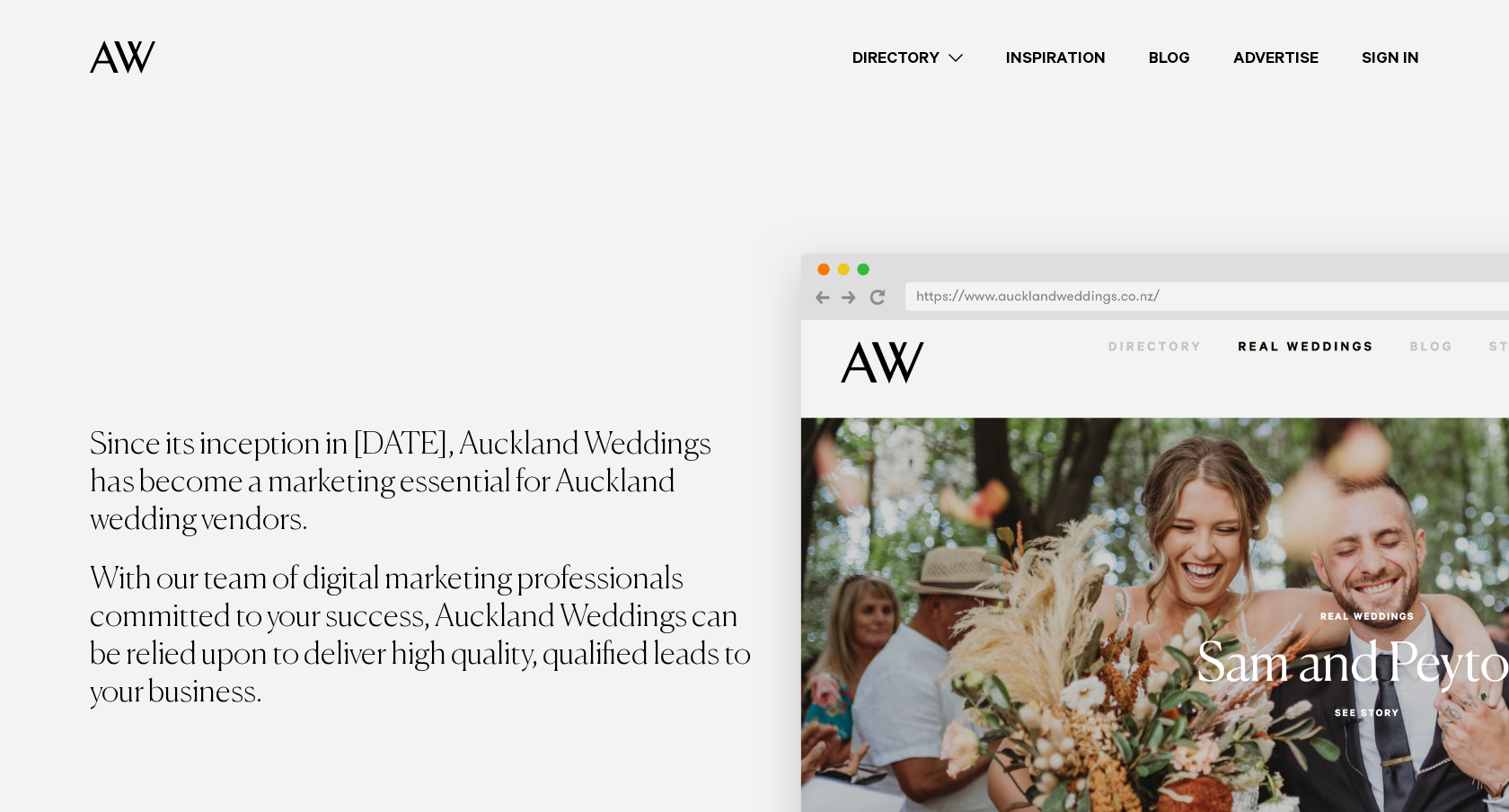
scroll to position [316, 0]
